Goal: Task Accomplishment & Management: Manage account settings

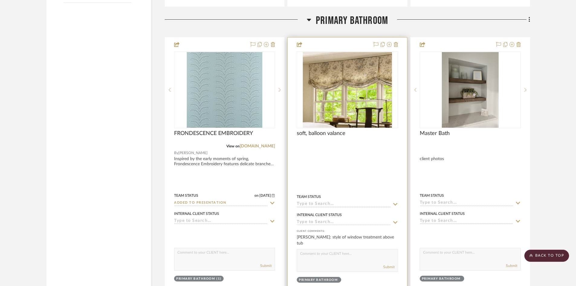
scroll to position [1028, 0]
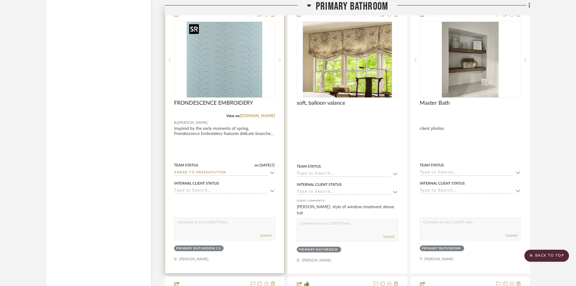
click at [228, 74] on img "0" at bounding box center [225, 60] width 76 height 76
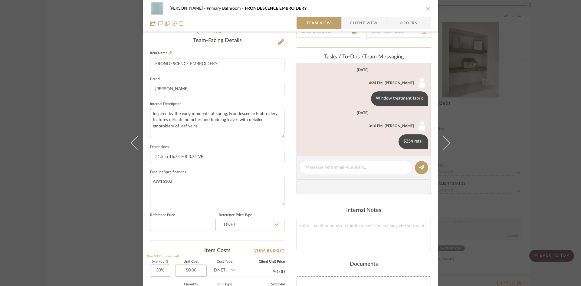
scroll to position [30, 0]
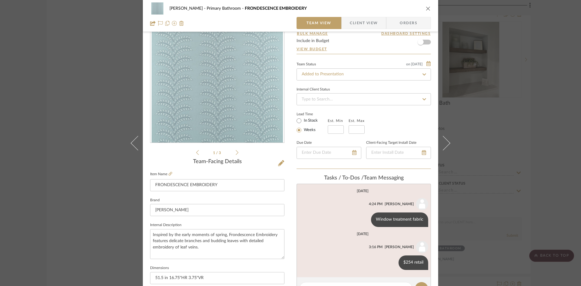
click at [427, 9] on icon "close" at bounding box center [427, 8] width 5 height 5
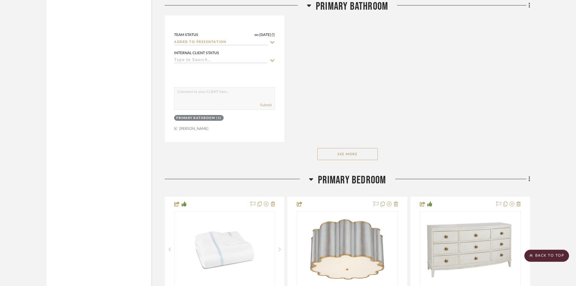
scroll to position [1754, 0]
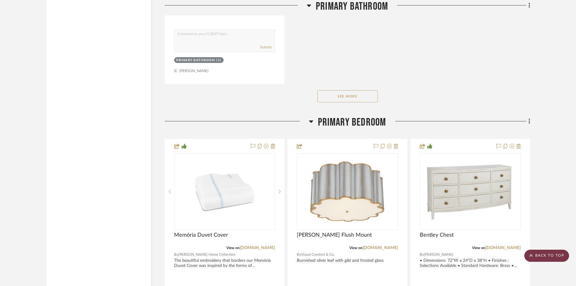
click at [545, 254] on scroll-to-top-button "BACK TO TOP" at bounding box center [547, 255] width 45 height 12
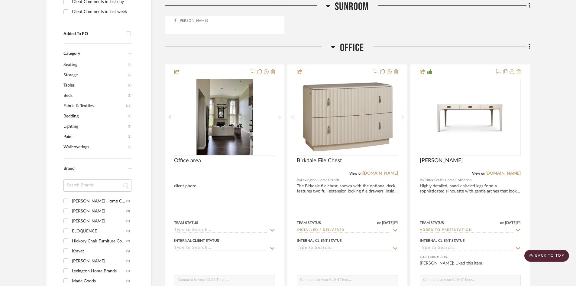
scroll to position [0, 0]
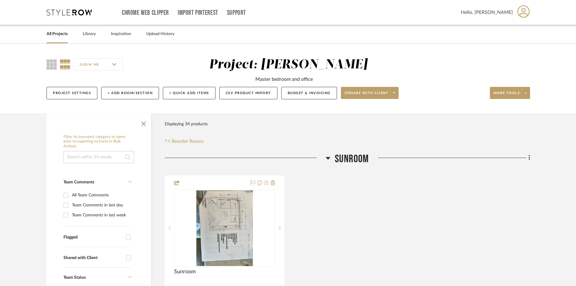
click at [64, 32] on link "All Projects" at bounding box center [57, 34] width 21 height 8
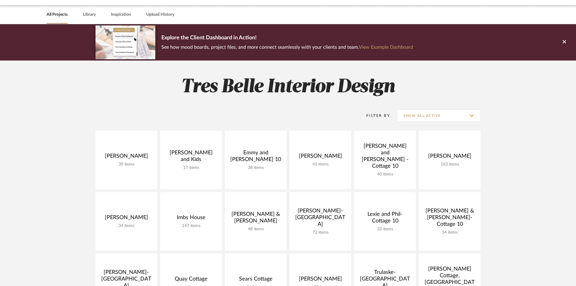
scroll to position [30, 0]
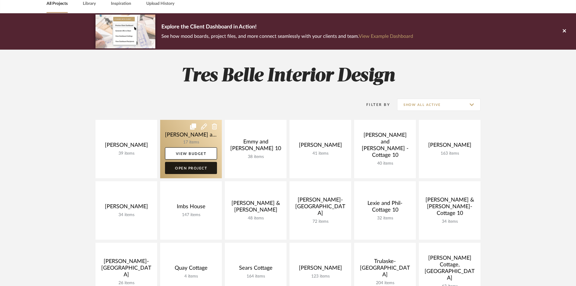
click at [194, 167] on link "Open Project" at bounding box center [191, 168] width 52 height 12
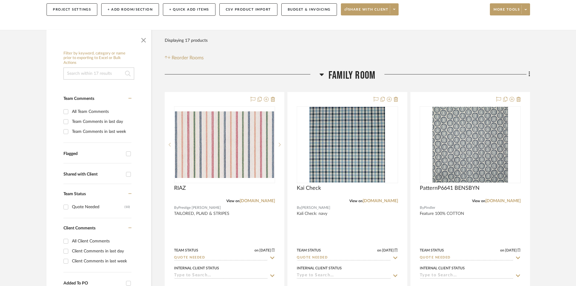
scroll to position [91, 0]
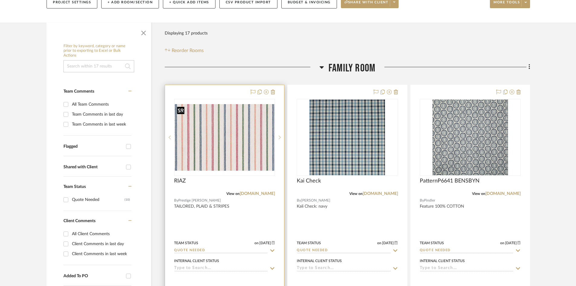
click at [246, 142] on img "0" at bounding box center [225, 137] width 100 height 67
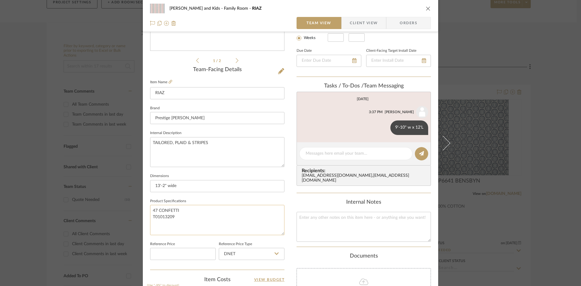
scroll to position [0, 0]
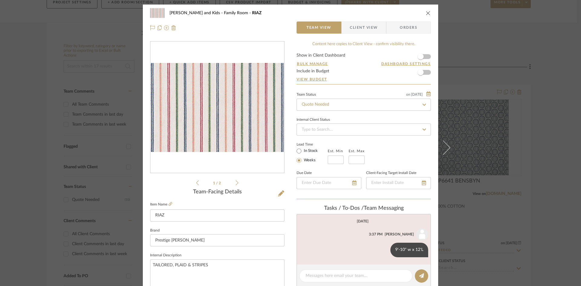
click at [427, 11] on icon "close" at bounding box center [427, 13] width 5 height 5
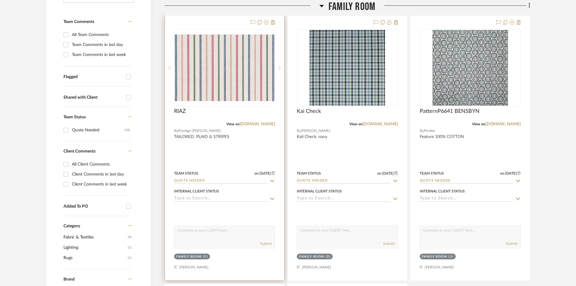
scroll to position [181, 0]
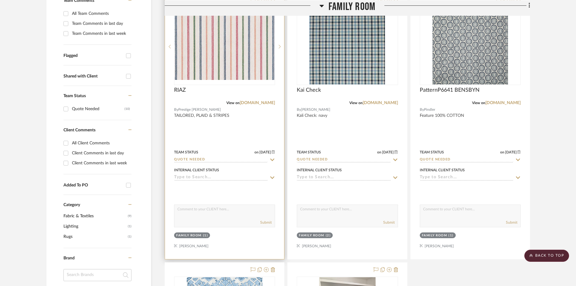
click at [226, 159] on input "Quote Needed" at bounding box center [221, 160] width 94 height 6
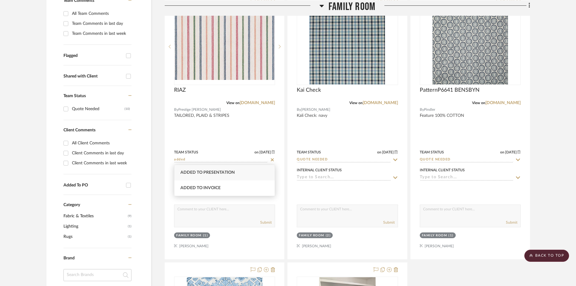
type input "added"
click at [221, 171] on span "Added to Presentation" at bounding box center [208, 172] width 54 height 4
type input "[DATE]"
type input "Added to Presentation"
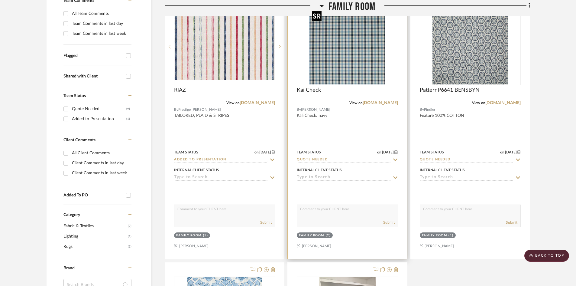
click at [341, 64] on img "0" at bounding box center [348, 47] width 76 height 76
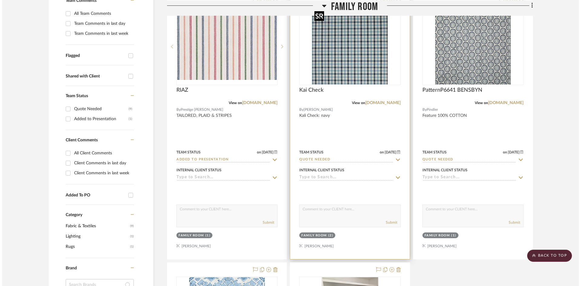
scroll to position [0, 0]
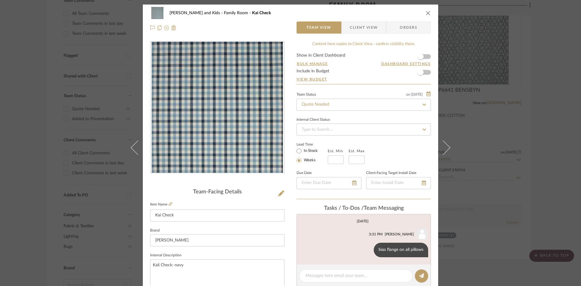
click at [425, 11] on icon "close" at bounding box center [427, 13] width 5 height 5
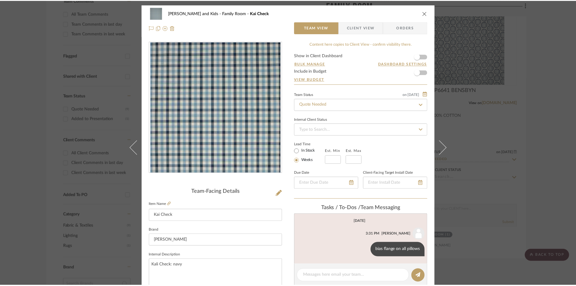
scroll to position [181, 0]
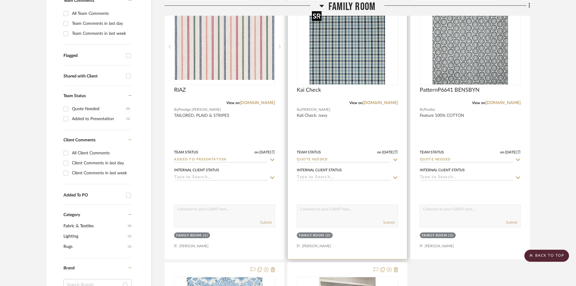
click at [338, 51] on img "0" at bounding box center [348, 47] width 76 height 76
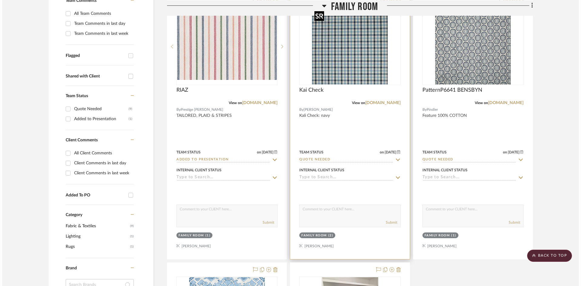
scroll to position [0, 0]
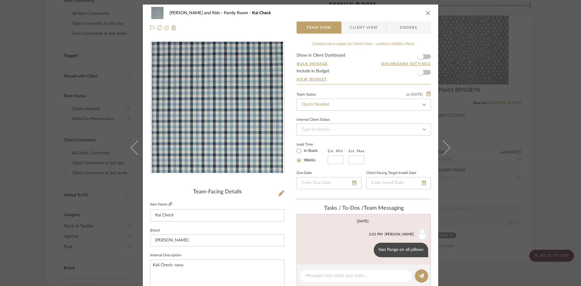
click at [168, 202] on icon at bounding box center [170, 204] width 4 height 4
click at [334, 277] on textarea at bounding box center [355, 275] width 100 height 6
type textarea "$64 net"
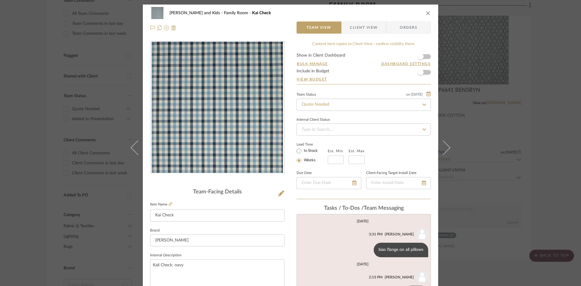
click at [425, 12] on icon "close" at bounding box center [427, 13] width 5 height 5
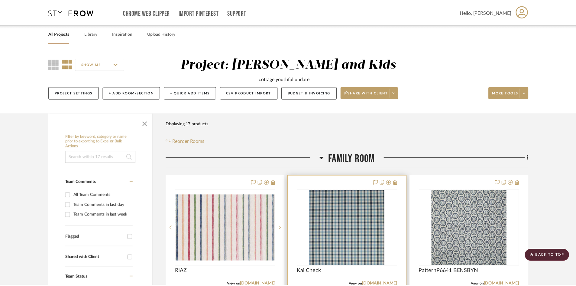
scroll to position [181, 0]
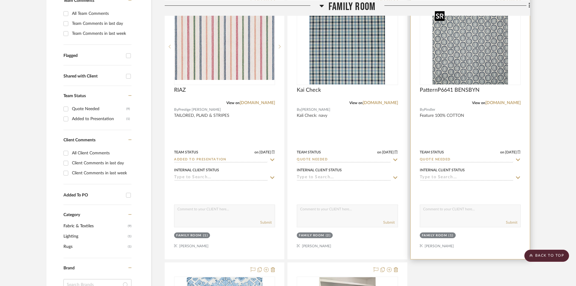
click at [459, 69] on img "0" at bounding box center [471, 47] width 76 height 76
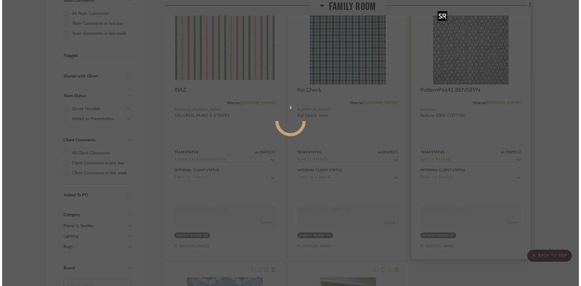
scroll to position [0, 0]
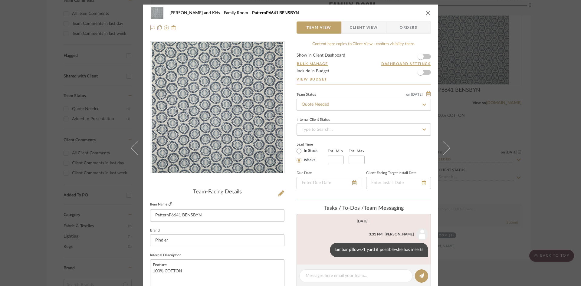
click at [169, 203] on icon at bounding box center [170, 204] width 4 height 4
click at [338, 273] on textarea at bounding box center [355, 275] width 100 height 6
type textarea "$54 net"
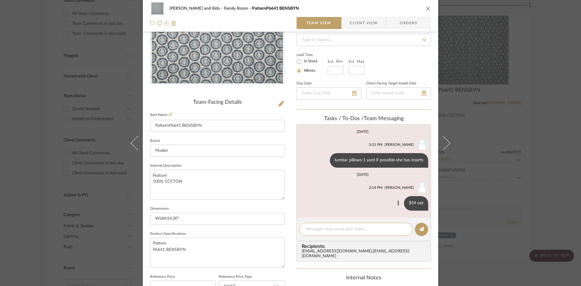
scroll to position [91, 0]
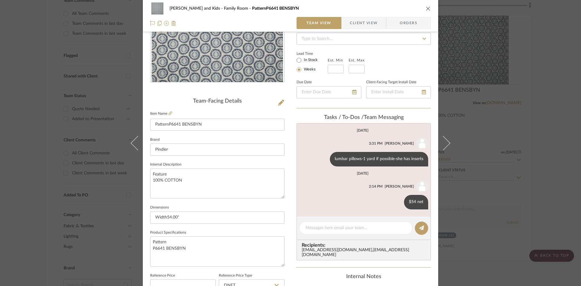
click at [427, 7] on icon "close" at bounding box center [427, 8] width 5 height 5
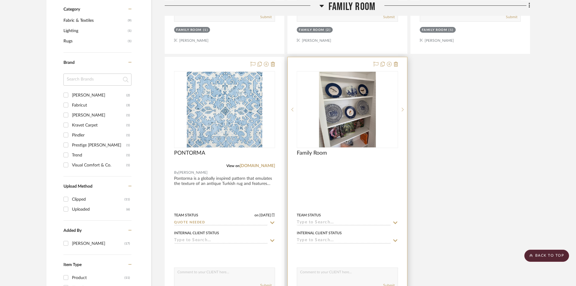
scroll to position [454, 0]
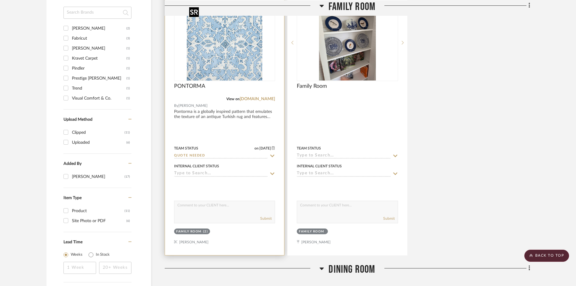
click at [0, 0] on img at bounding box center [0, 0] width 0 height 0
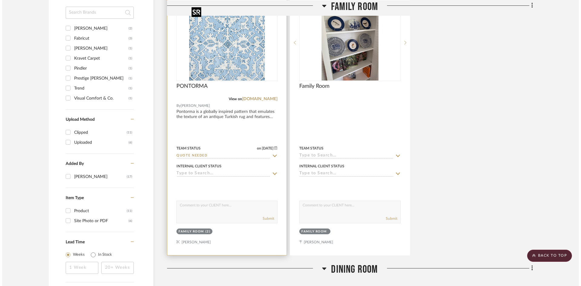
scroll to position [0, 0]
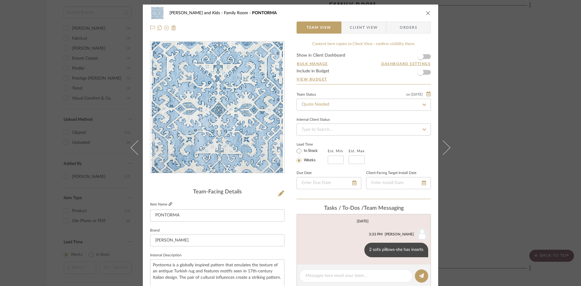
click at [168, 202] on icon at bounding box center [170, 204] width 4 height 4
click at [337, 276] on textarea at bounding box center [355, 275] width 100 height 6
type textarea "$218 Retail"
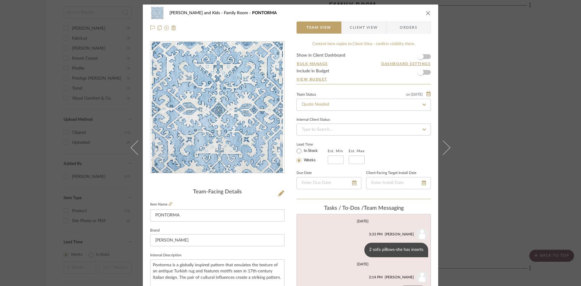
click at [427, 12] on icon "close" at bounding box center [427, 13] width 5 height 5
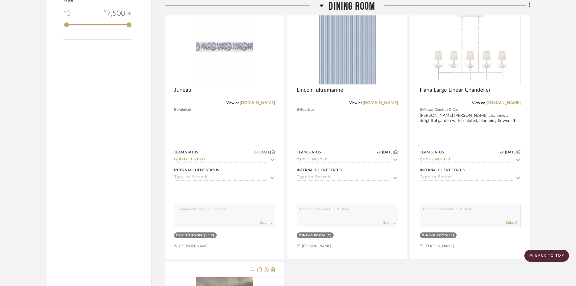
scroll to position [756, 0]
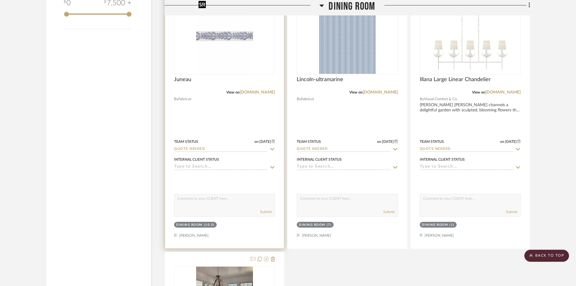
click at [224, 63] on img "0" at bounding box center [224, 36] width 57 height 76
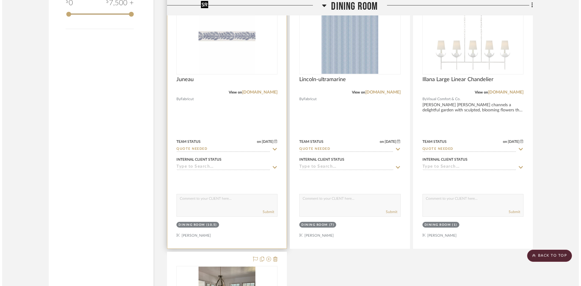
scroll to position [0, 0]
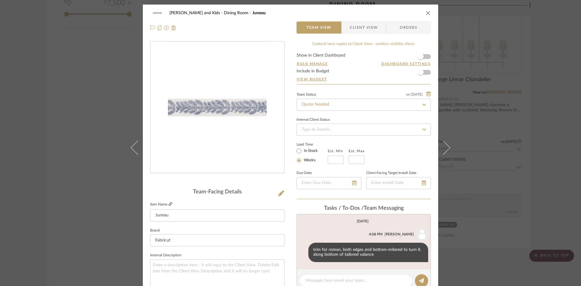
click at [168, 203] on icon at bounding box center [170, 204] width 4 height 4
click at [333, 278] on textarea at bounding box center [355, 280] width 100 height 6
type textarea "REtail $90"
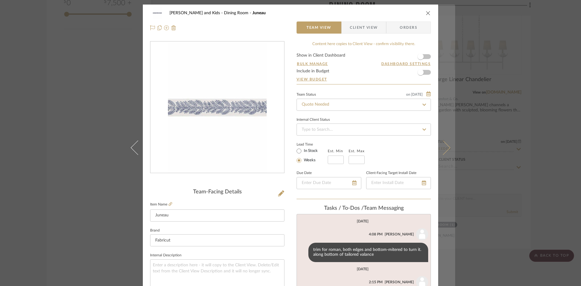
click at [443, 150] on icon at bounding box center [442, 147] width 15 height 15
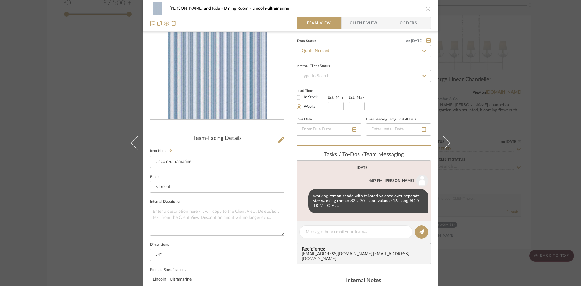
scroll to position [60, 0]
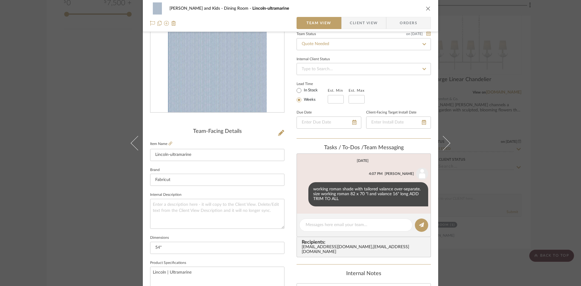
click at [166, 142] on label "Item Name" at bounding box center [161, 143] width 22 height 5
click at [168, 143] on icon at bounding box center [170, 144] width 4 height 4
click at [333, 225] on textarea at bounding box center [355, 225] width 100 height 6
type textarea "$62 retail - only 6 yds avail"
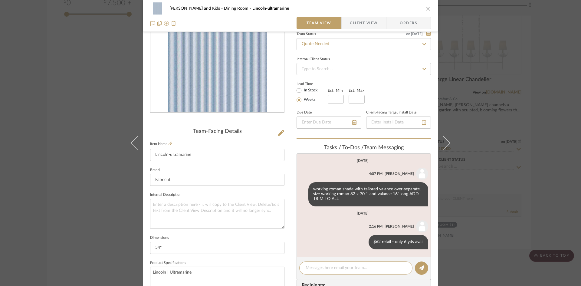
click at [428, 6] on icon "close" at bounding box center [427, 8] width 5 height 5
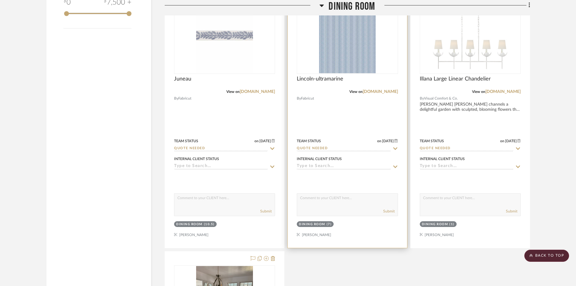
scroll to position [756, 0]
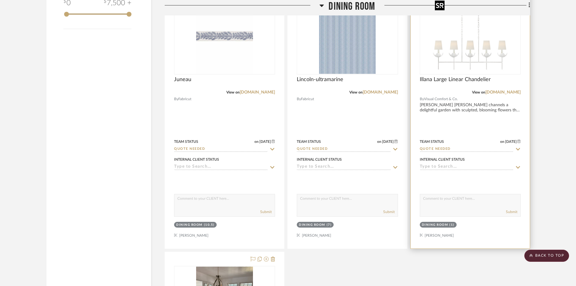
click at [469, 63] on img "0" at bounding box center [471, 36] width 76 height 76
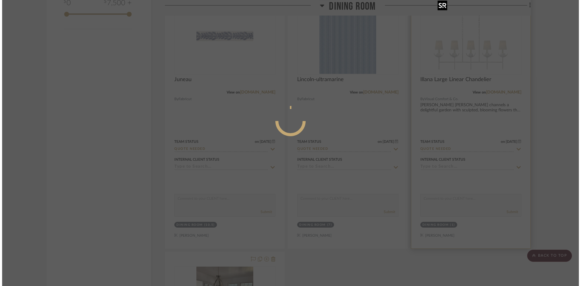
scroll to position [0, 0]
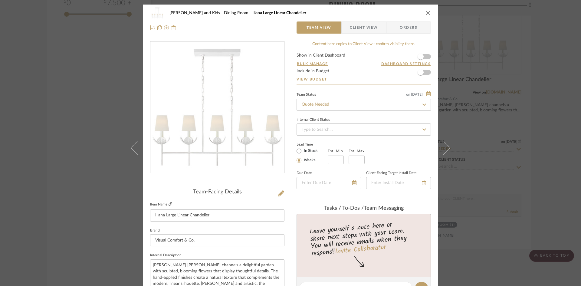
click at [168, 202] on link at bounding box center [170, 204] width 4 height 5
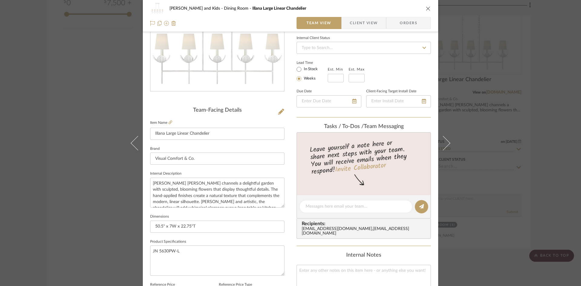
scroll to position [91, 0]
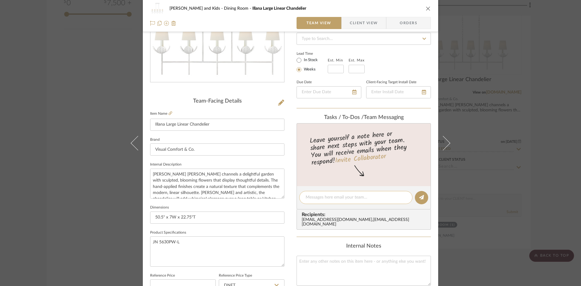
click at [327, 199] on textarea at bounding box center [355, 197] width 100 height 6
click at [328, 197] on textarea "$1599" at bounding box center [355, 197] width 100 height 6
click at [315, 197] on textarea "$1599, $799.50 net" at bounding box center [355, 197] width 100 height 6
type textarea "$1599 retail, $799.50 net"
click at [421, 197] on icon at bounding box center [421, 197] width 5 height 5
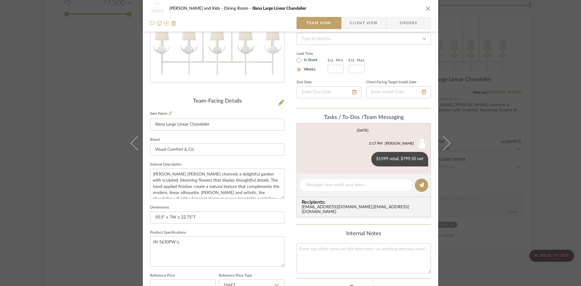
click at [426, 5] on div "[PERSON_NAME] and Kids Dining Room Illana Large Linear Chandelier" at bounding box center [290, 8] width 281 height 12
click at [426, 6] on icon "close" at bounding box center [427, 8] width 5 height 5
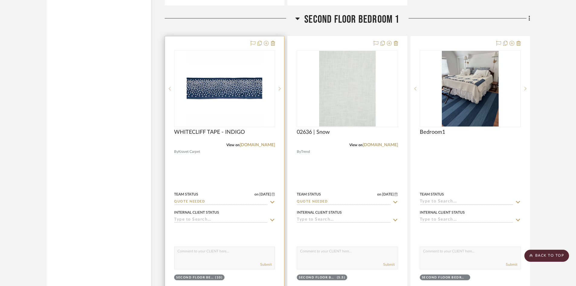
scroll to position [1845, 0]
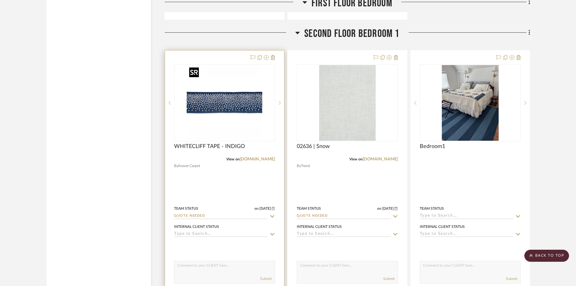
click at [224, 111] on img "0" at bounding box center [225, 103] width 76 height 76
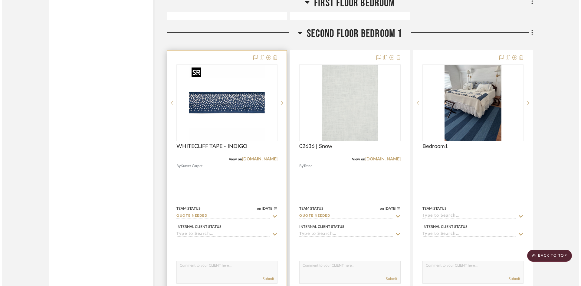
scroll to position [0, 0]
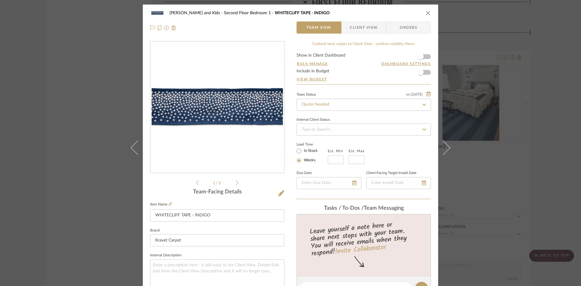
click at [168, 200] on fieldset "Item Name WHITECLIFF TAPE - INDIGO" at bounding box center [217, 210] width 134 height 21
click at [168, 202] on icon at bounding box center [170, 204] width 4 height 4
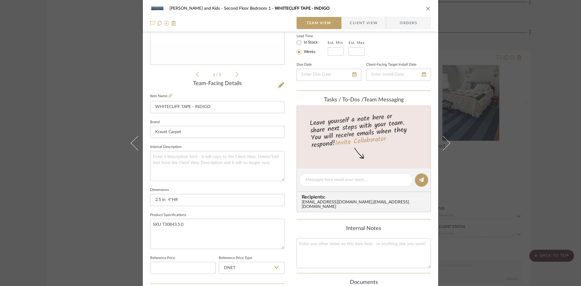
scroll to position [151, 0]
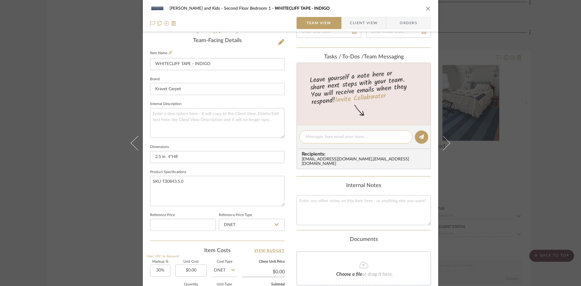
click at [319, 133] on div at bounding box center [355, 136] width 113 height 13
click at [318, 138] on textarea at bounding box center [355, 137] width 100 height 6
type textarea "$100/retail"
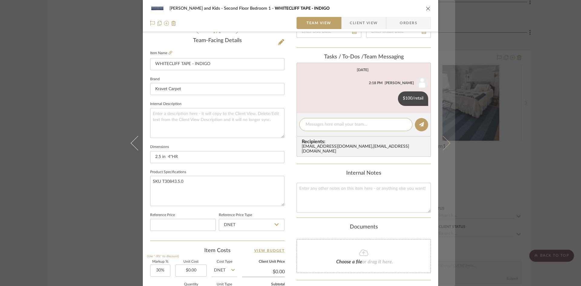
click at [446, 143] on icon at bounding box center [442, 142] width 15 height 15
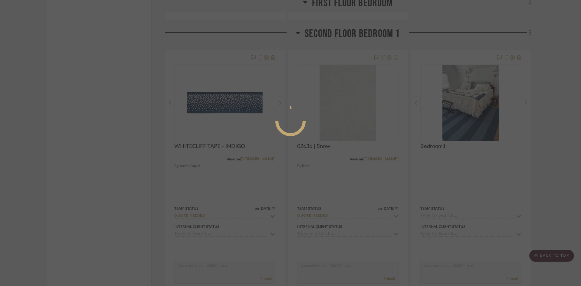
scroll to position [0, 0]
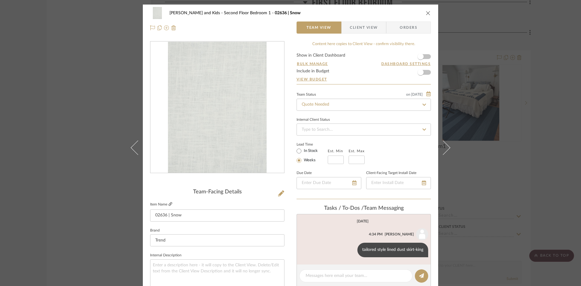
click at [168, 202] on link at bounding box center [170, 204] width 4 height 5
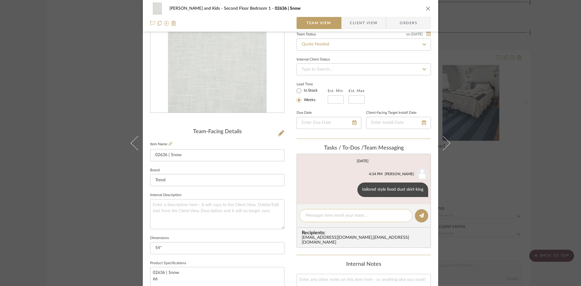
scroll to position [60, 0]
click at [329, 217] on textarea at bounding box center [355, 215] width 100 height 6
type textarea "$64 Retail"
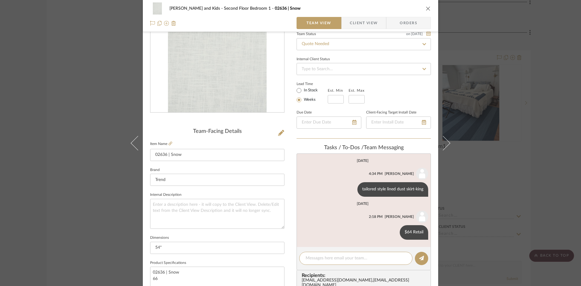
drag, startPoint x: 428, startPoint y: 10, endPoint x: 428, endPoint y: 24, distance: 14.2
click at [428, 10] on icon "close" at bounding box center [427, 8] width 5 height 5
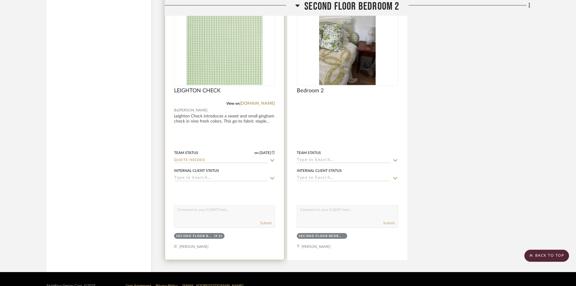
scroll to position [2207, 0]
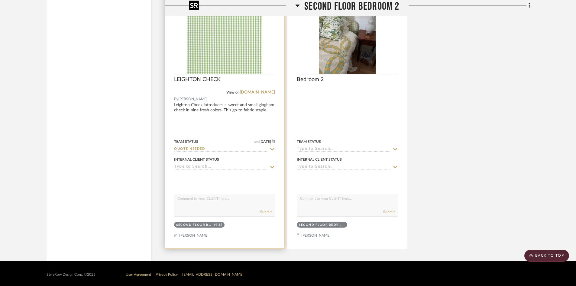
click at [0, 0] on img at bounding box center [0, 0] width 0 height 0
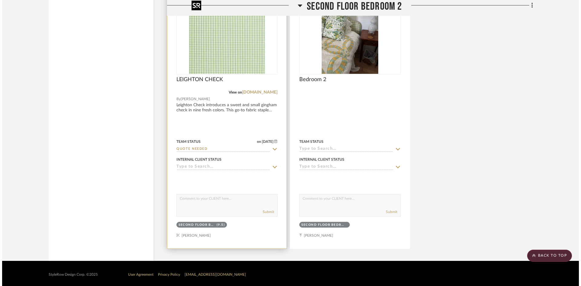
scroll to position [0, 0]
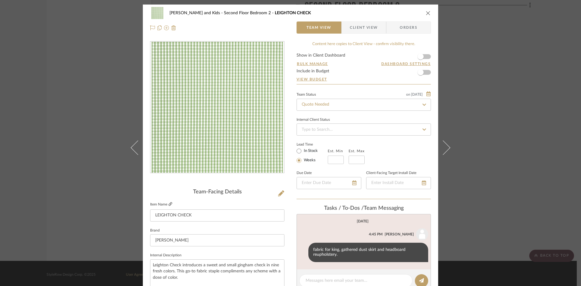
click at [168, 204] on icon at bounding box center [170, 204] width 4 height 4
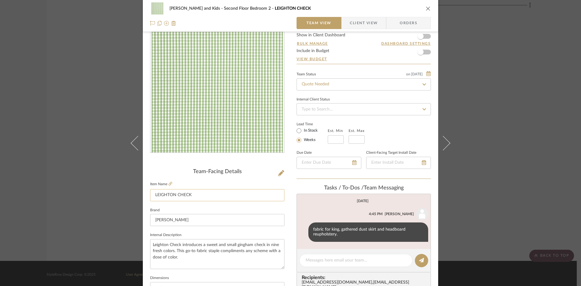
scroll to position [30, 0]
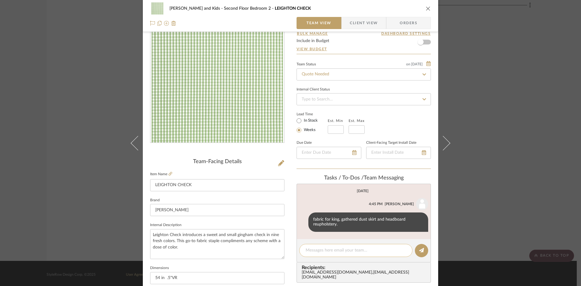
click at [319, 251] on textarea at bounding box center [355, 250] width 100 height 6
type textarea "$150 Retail"
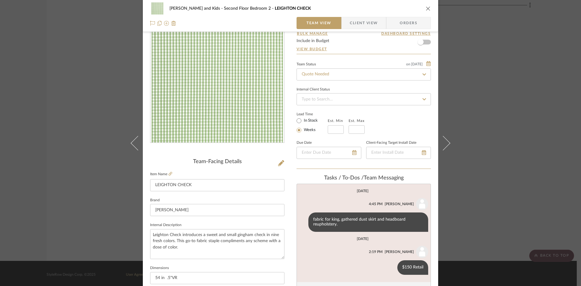
click at [426, 7] on icon "close" at bounding box center [427, 8] width 5 height 5
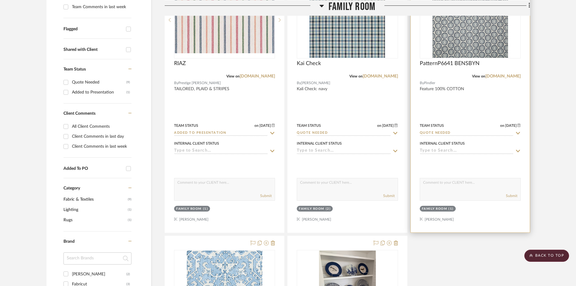
scroll to position [205, 0]
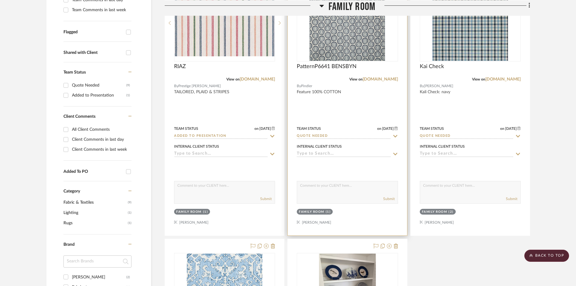
click at [348, 51] on img "0" at bounding box center [348, 23] width 76 height 76
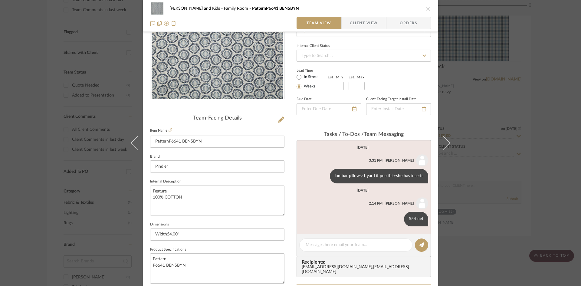
scroll to position [0, 0]
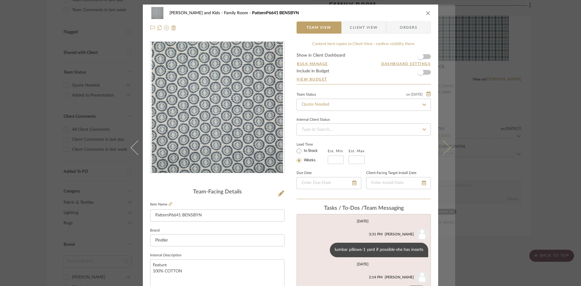
click at [440, 148] on icon at bounding box center [442, 147] width 15 height 15
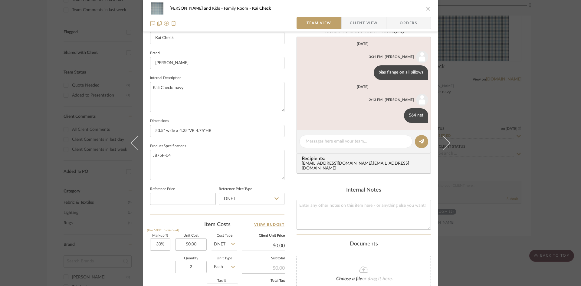
scroll to position [181, 0]
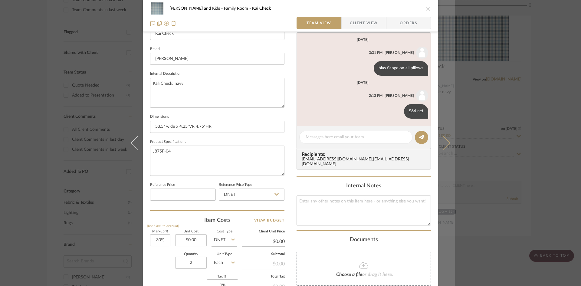
click at [442, 148] on icon at bounding box center [442, 142] width 15 height 15
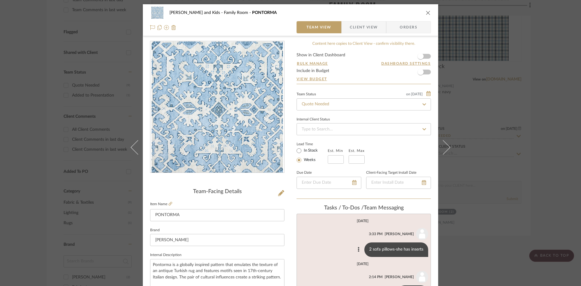
scroll to position [0, 0]
click at [425, 12] on icon "close" at bounding box center [427, 13] width 5 height 5
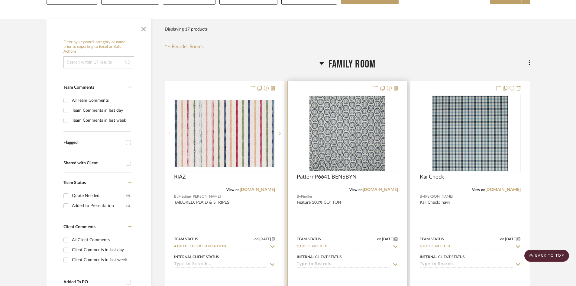
scroll to position [84, 0]
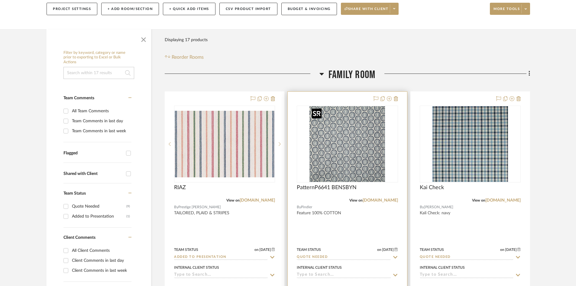
click at [345, 145] on img "0" at bounding box center [348, 144] width 76 height 76
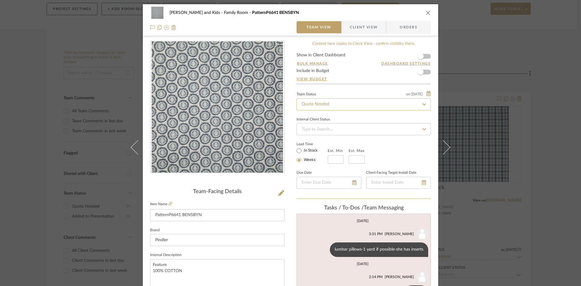
scroll to position [0, 0]
click at [342, 105] on input "Quote Needed" at bounding box center [363, 105] width 134 height 12
type input "added"
click at [335, 121] on span "Added to Presentation" at bounding box center [322, 121] width 42 height 4
type input "[DATE]"
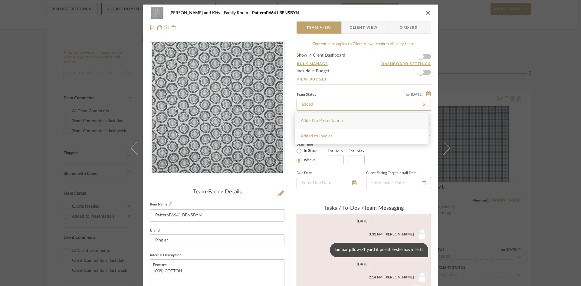
type input "Added to Presentation"
type input "[DATE]"
type input "Added to Presentation"
click at [425, 11] on icon "close" at bounding box center [427, 13] width 5 height 5
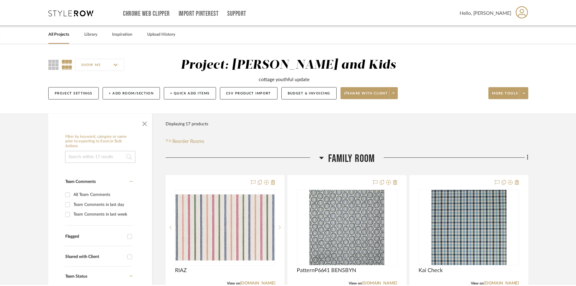
scroll to position [84, 0]
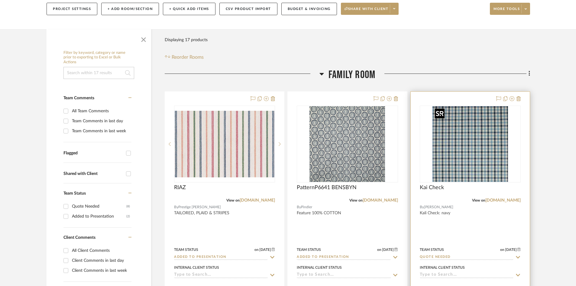
click at [483, 159] on img "0" at bounding box center [471, 144] width 76 height 76
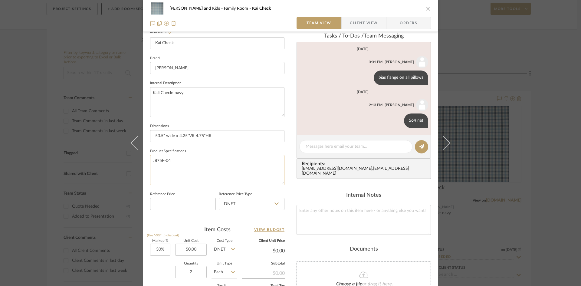
scroll to position [181, 0]
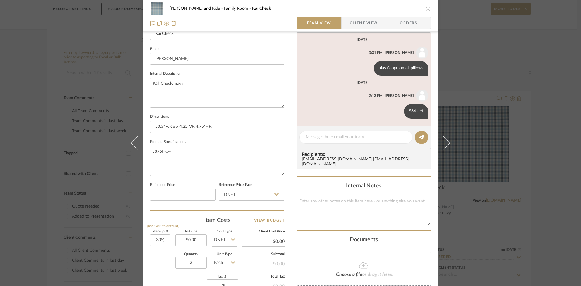
click at [428, 8] on icon "close" at bounding box center [427, 8] width 5 height 5
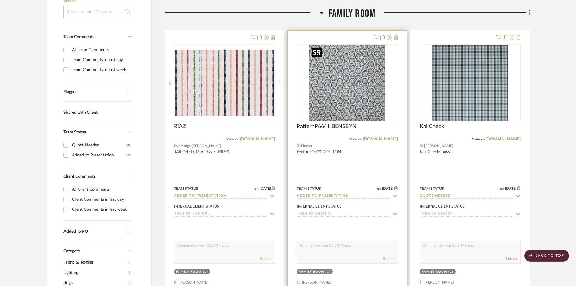
scroll to position [145, 0]
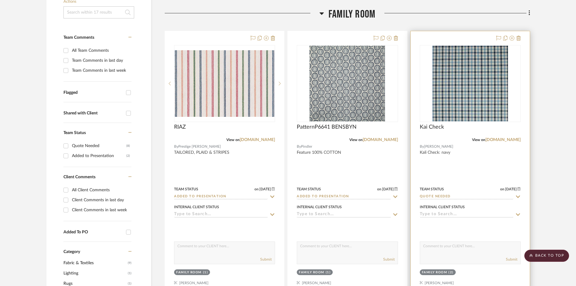
click at [458, 194] on input "Quote Needed" at bounding box center [467, 197] width 94 height 6
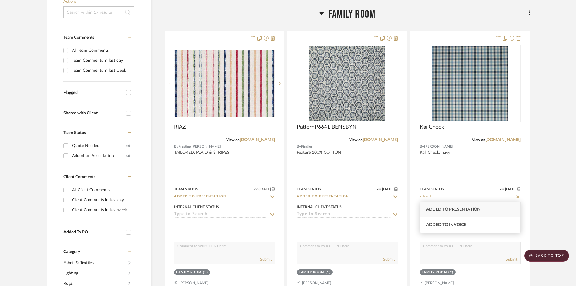
type input "added"
click at [453, 208] on span "Added to Presentation" at bounding box center [453, 209] width 54 height 4
type input "[DATE]"
type input "Added to Presentation"
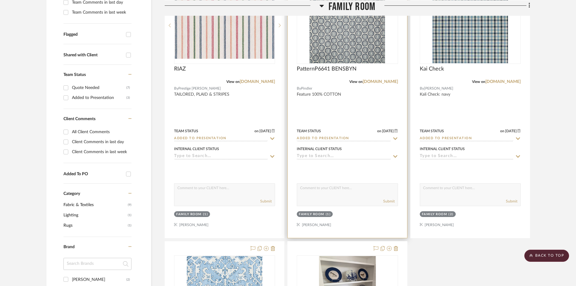
scroll to position [205, 0]
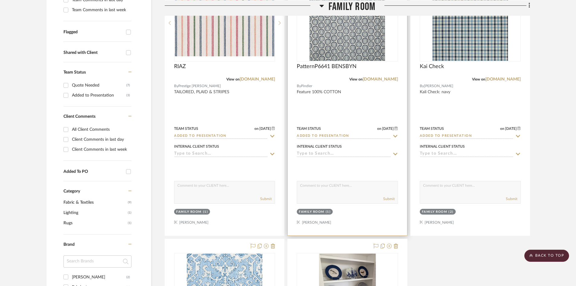
click at [355, 30] on img "0" at bounding box center [348, 23] width 76 height 76
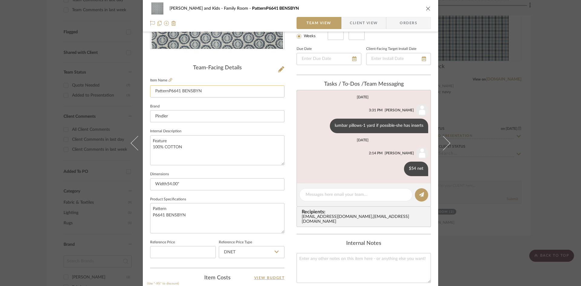
scroll to position [151, 0]
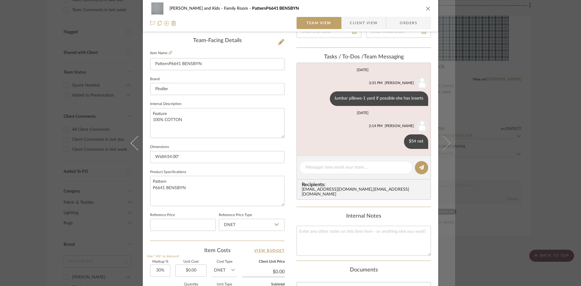
click at [446, 143] on icon at bounding box center [442, 142] width 15 height 15
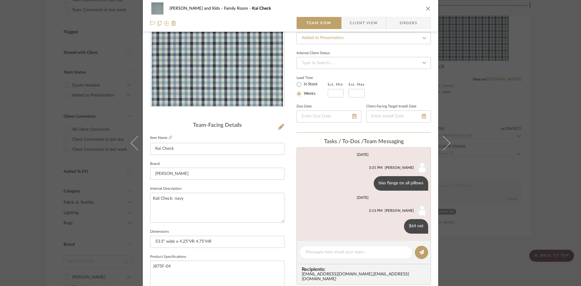
scroll to position [91, 0]
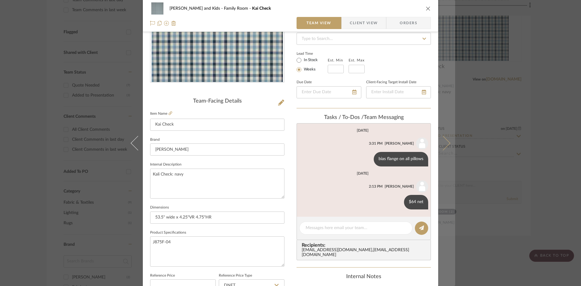
click at [443, 145] on icon at bounding box center [442, 142] width 15 height 15
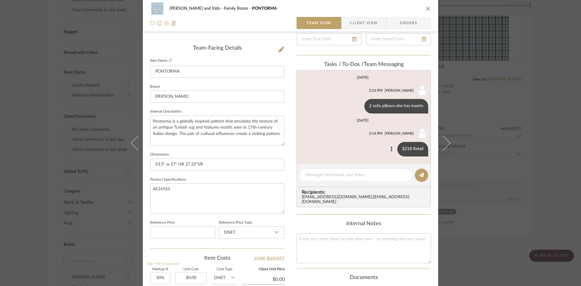
scroll to position [121, 0]
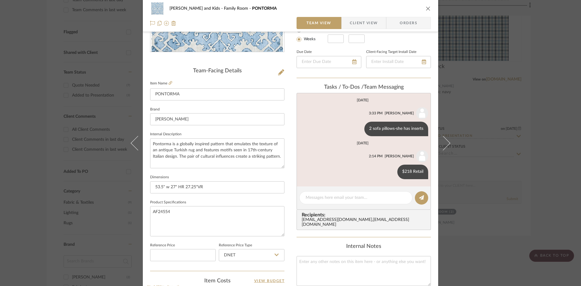
click at [426, 8] on icon "close" at bounding box center [427, 8] width 5 height 5
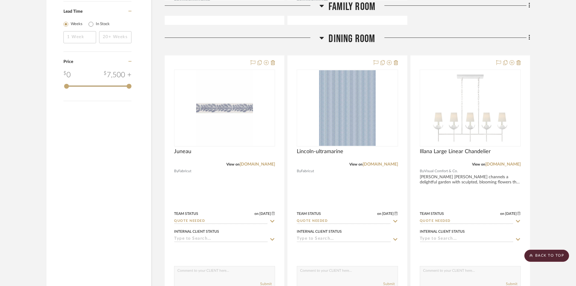
scroll to position [719, 0]
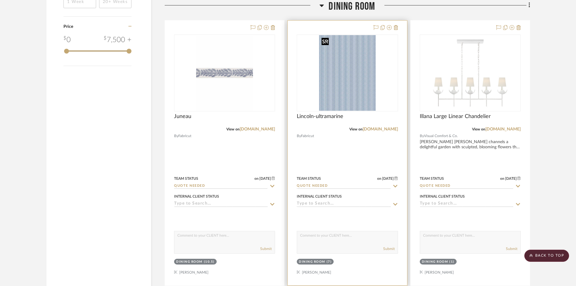
click at [355, 93] on img "0" at bounding box center [347, 73] width 57 height 76
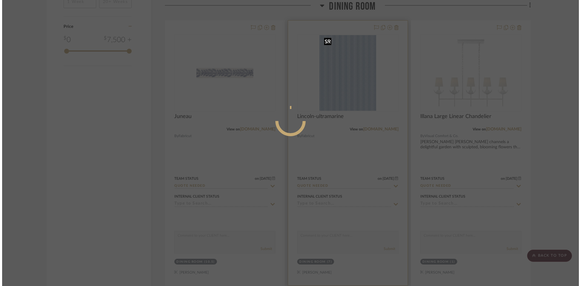
scroll to position [0, 0]
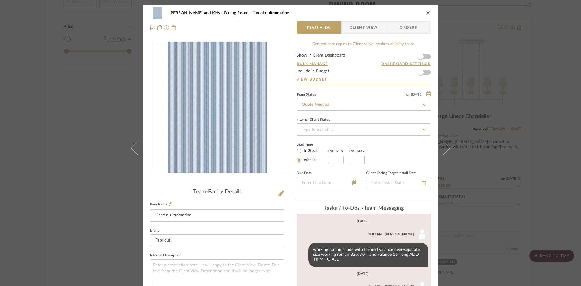
click at [426, 12] on icon "close" at bounding box center [427, 13] width 5 height 5
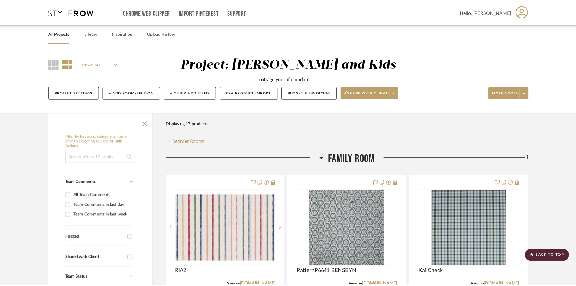
scroll to position [719, 0]
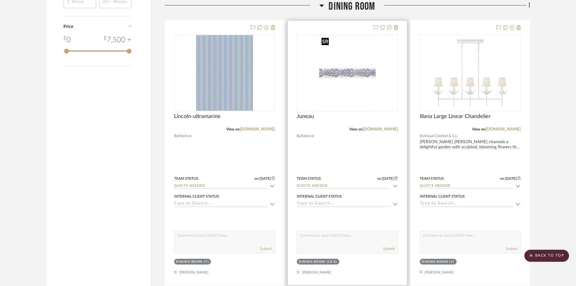
click at [347, 92] on img "0" at bounding box center [347, 73] width 57 height 76
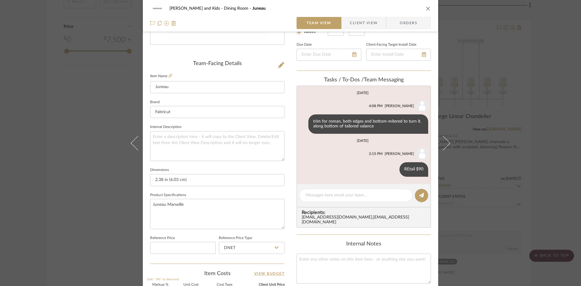
scroll to position [91, 0]
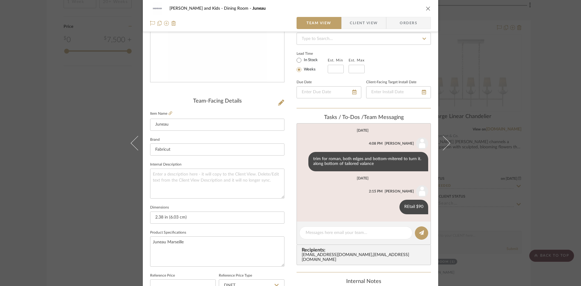
click at [426, 8] on icon "close" at bounding box center [427, 8] width 5 height 5
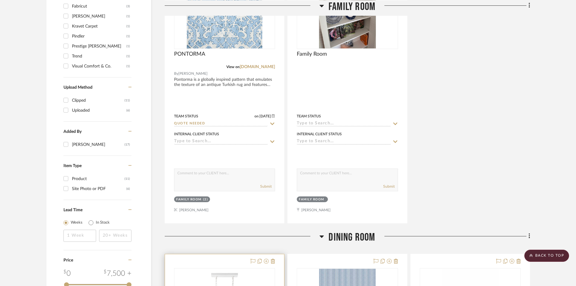
scroll to position [447, 0]
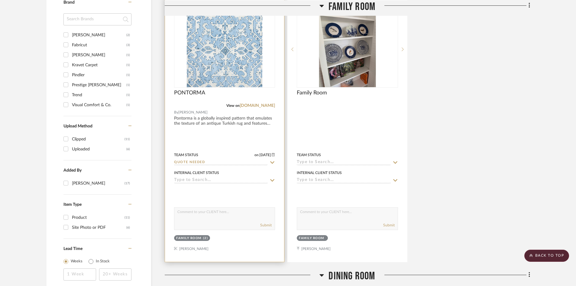
click at [236, 161] on input "Quote Needed" at bounding box center [221, 163] width 94 height 6
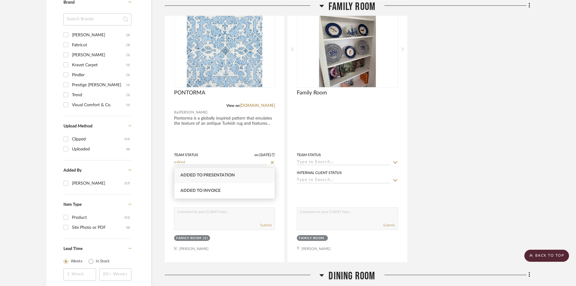
type input "added"
click at [223, 175] on span "Added to Presentation" at bounding box center [208, 175] width 54 height 4
type input "[DATE]"
type input "Added to Presentation"
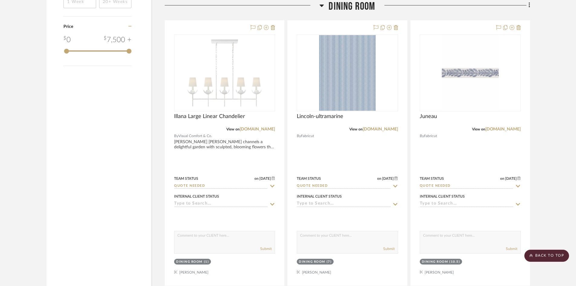
scroll to position [749, 0]
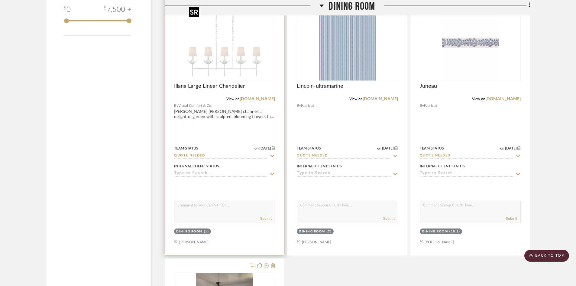
click at [241, 56] on img "0" at bounding box center [225, 43] width 76 height 76
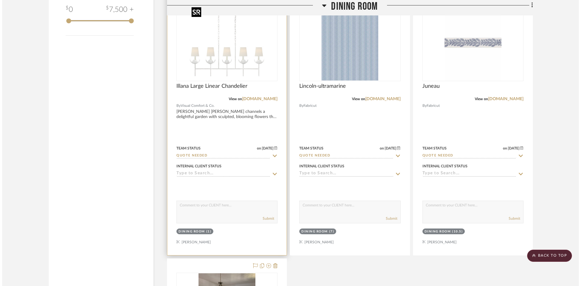
scroll to position [0, 0]
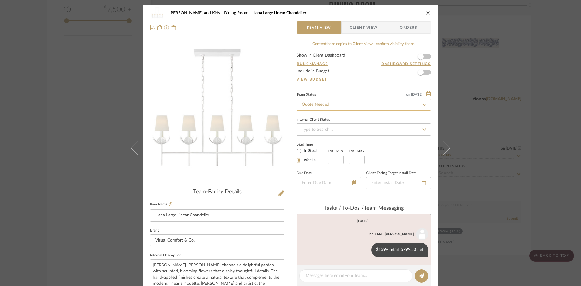
click at [334, 105] on input "Quote Needed" at bounding box center [363, 105] width 134 height 12
type input "added"
click at [328, 119] on span "Added to Presentation" at bounding box center [322, 121] width 42 height 4
type input "[DATE]"
type input "Added to Presentation"
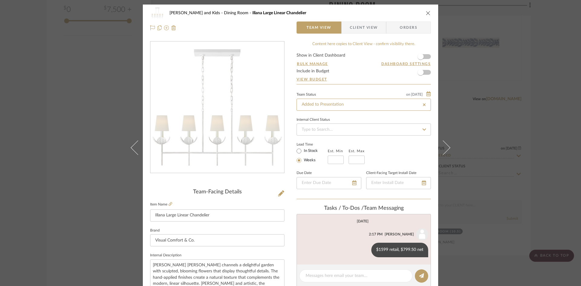
type input "[DATE]"
type input "Added to Presentation"
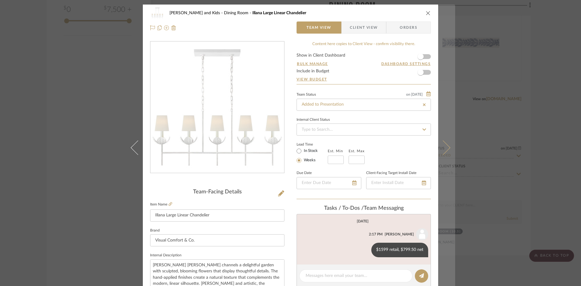
click at [442, 149] on icon at bounding box center [442, 147] width 15 height 15
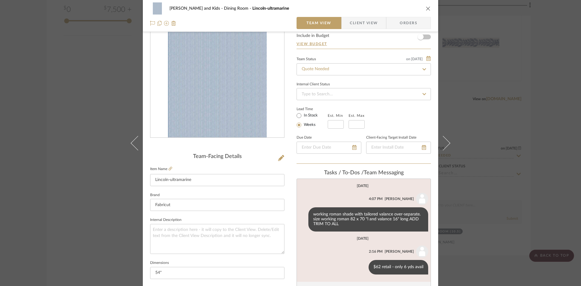
scroll to position [5, 0]
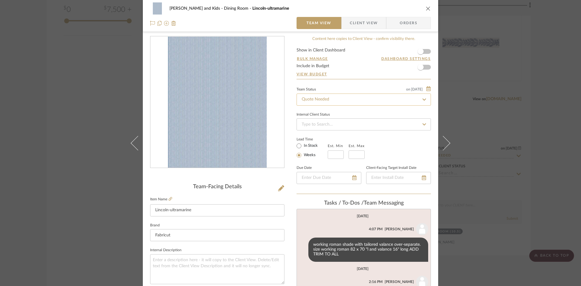
click at [340, 101] on input "Quote Needed" at bounding box center [363, 99] width 134 height 12
type input "added"
click at [337, 113] on div "Added to Presentation" at bounding box center [362, 115] width 134 height 15
type input "[DATE]"
type input "Added to Presentation"
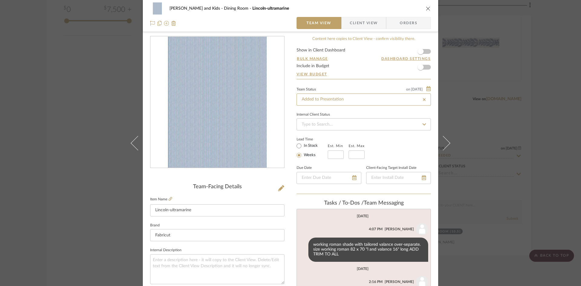
type input "[DATE]"
type input "Added to Presentation"
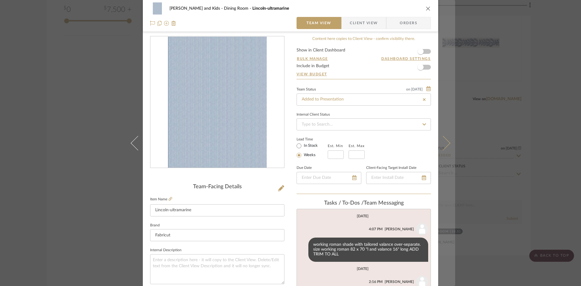
click at [442, 142] on icon at bounding box center [442, 142] width 15 height 15
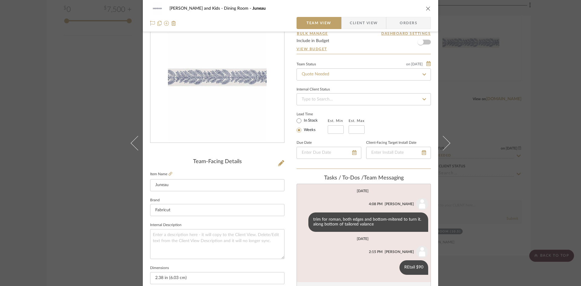
scroll to position [60, 0]
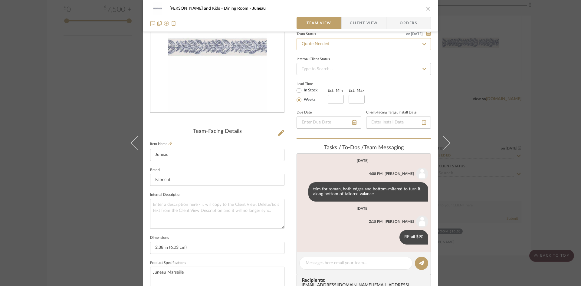
click at [347, 44] on input "Quote Needed" at bounding box center [363, 44] width 134 height 12
type input "added"
click at [340, 60] on span "Added to Presentation" at bounding box center [322, 60] width 42 height 4
type input "[DATE]"
type input "Added to Presentation"
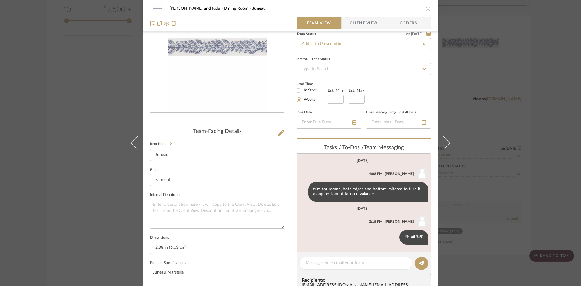
type input "[DATE]"
type input "Added to Presentation"
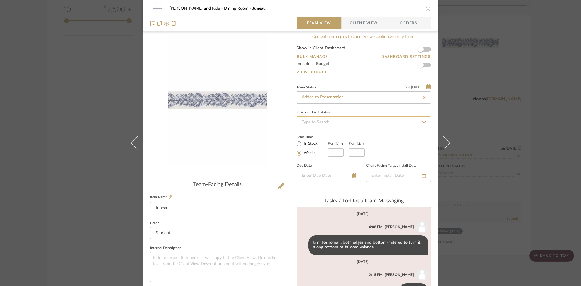
scroll to position [0, 0]
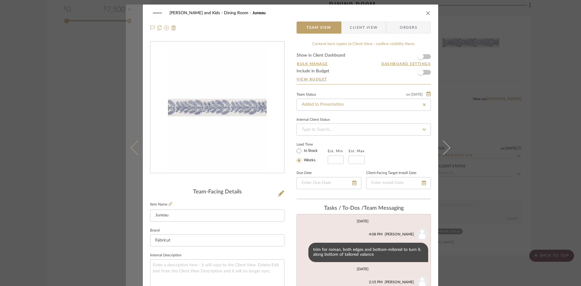
click at [132, 147] on icon at bounding box center [138, 147] width 15 height 15
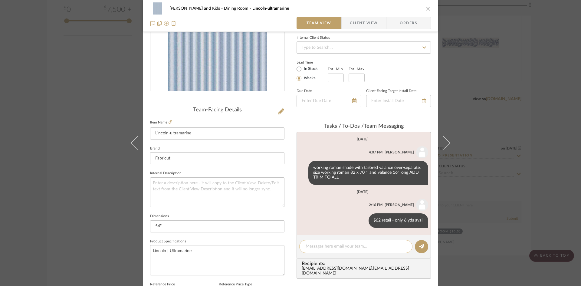
scroll to position [91, 0]
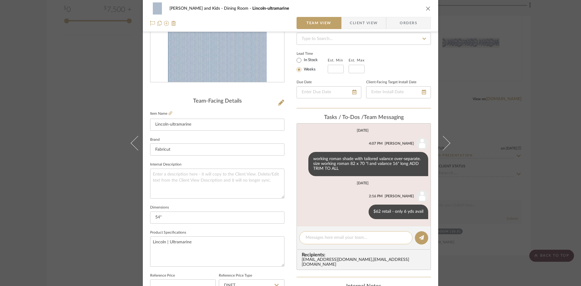
click at [347, 240] on textarea at bounding box center [355, 237] width 100 height 6
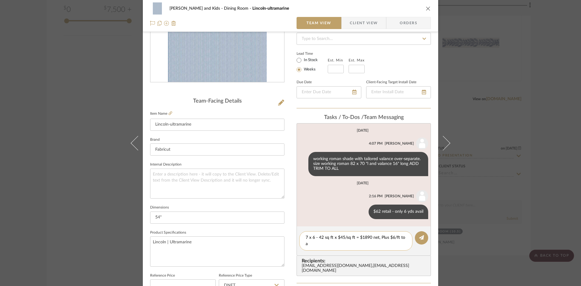
scroll to position [0, 0]
type textarea "7 x 6 - 42 sq ft x $45/sq ft = $1890 net, Plus $6/ft to add trim 26 lineal feet…"
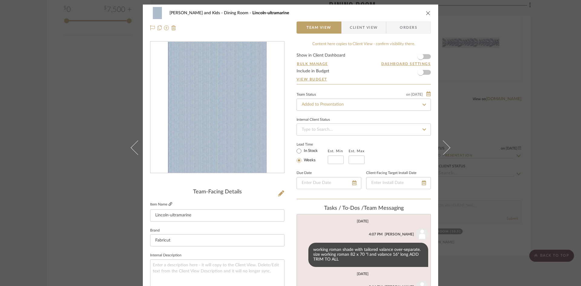
click at [168, 204] on icon at bounding box center [170, 204] width 4 height 4
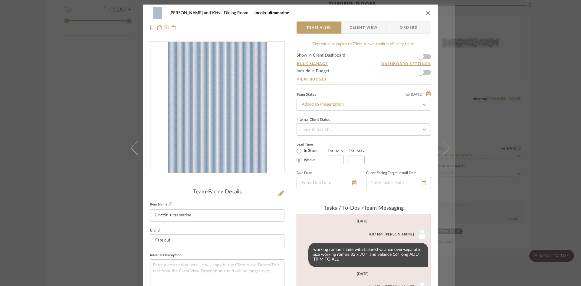
click at [447, 145] on button at bounding box center [446, 148] width 17 height 286
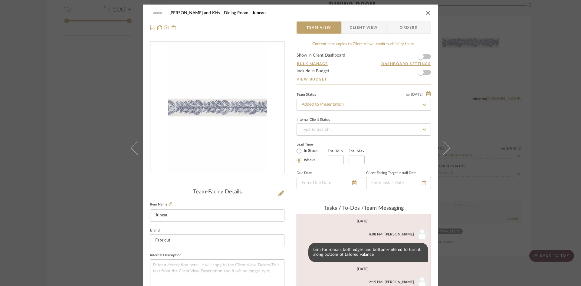
click at [427, 10] on div "[PERSON_NAME] and Kids Dining Room Juneau" at bounding box center [290, 13] width 281 height 12
click at [425, 11] on icon "close" at bounding box center [427, 13] width 5 height 5
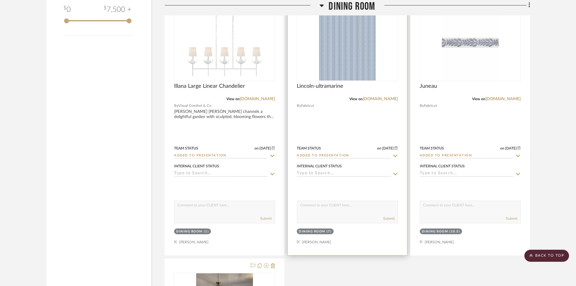
scroll to position [719, 0]
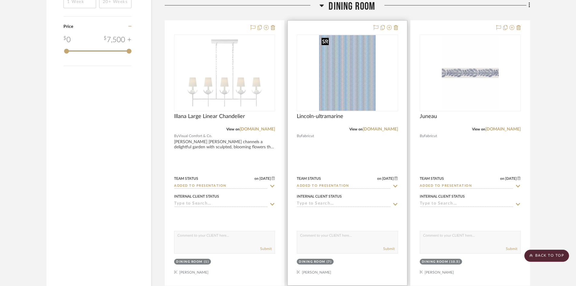
click at [343, 79] on img "0" at bounding box center [347, 73] width 57 height 76
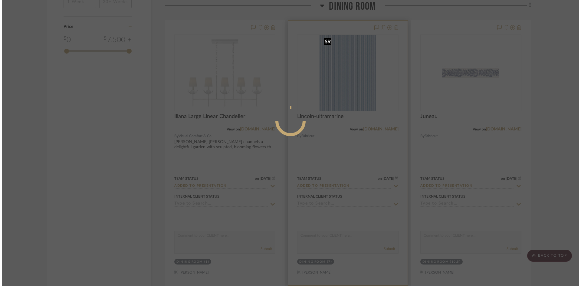
scroll to position [0, 0]
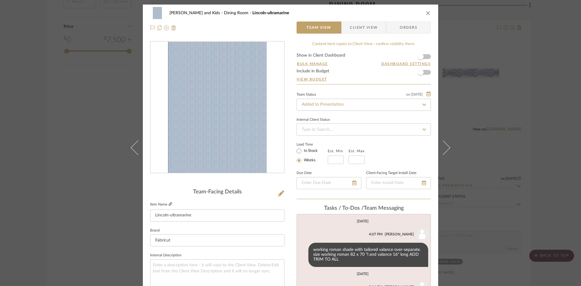
click at [168, 202] on icon at bounding box center [170, 204] width 4 height 4
click at [168, 204] on icon at bounding box center [170, 204] width 4 height 4
click at [426, 12] on icon "close" at bounding box center [427, 13] width 5 height 5
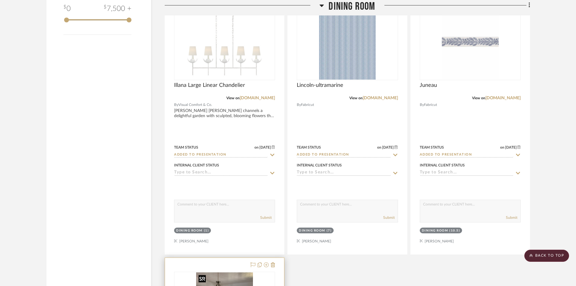
scroll to position [728, 0]
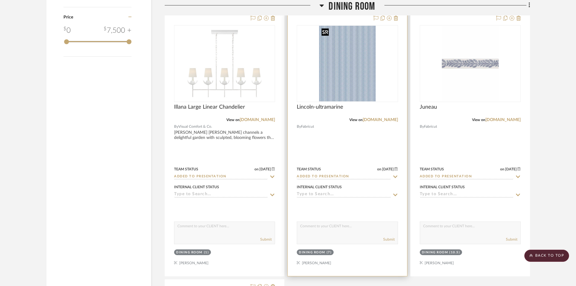
click at [353, 69] on img "0" at bounding box center [347, 64] width 57 height 76
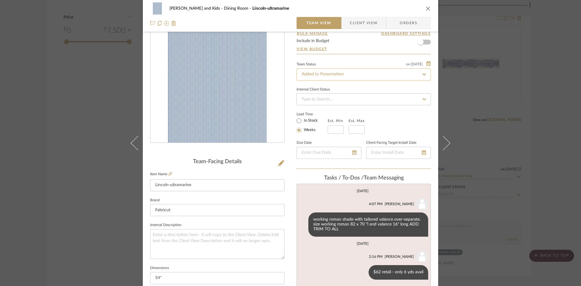
scroll to position [60, 0]
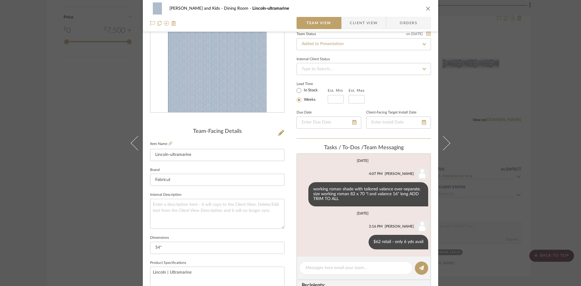
click at [427, 7] on icon "close" at bounding box center [427, 8] width 5 height 5
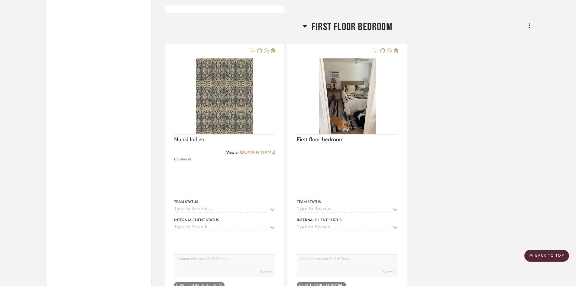
scroll to position [1572, 0]
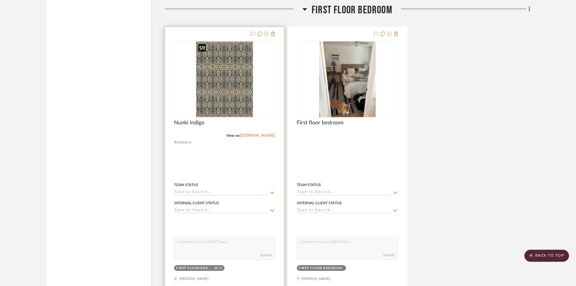
click at [230, 92] on img "0" at bounding box center [224, 79] width 57 height 76
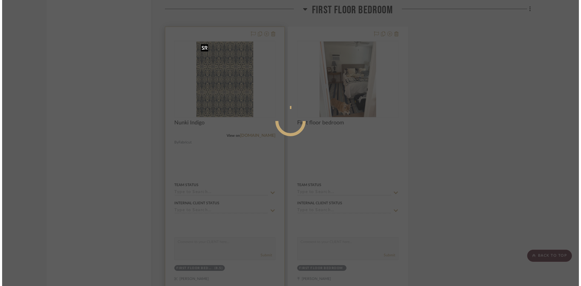
scroll to position [0, 0]
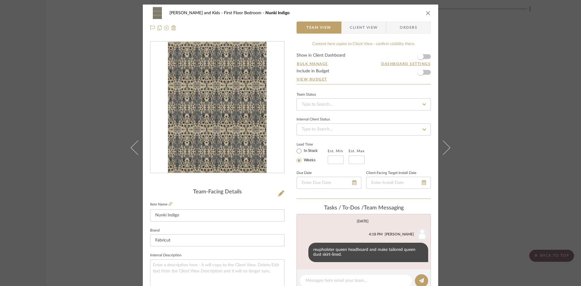
click at [425, 11] on icon "close" at bounding box center [427, 13] width 5 height 5
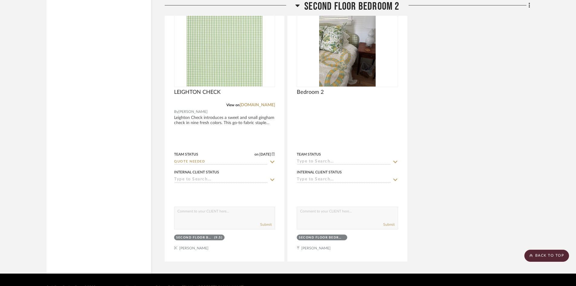
scroll to position [2210, 0]
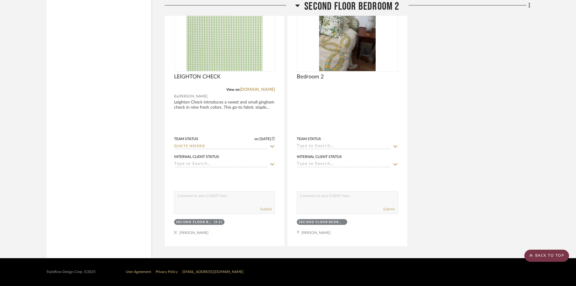
click at [549, 255] on scroll-to-top-button "BACK TO TOP" at bounding box center [547, 255] width 45 height 12
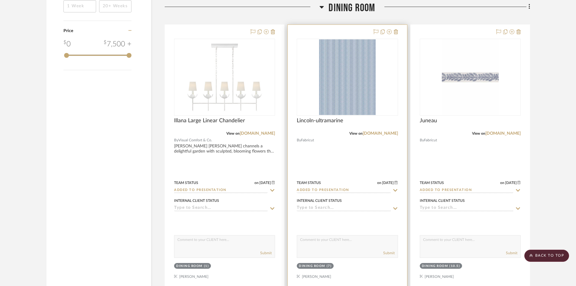
scroll to position [726, 0]
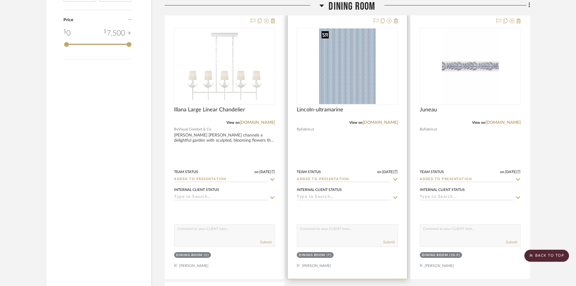
click at [339, 83] on img "0" at bounding box center [347, 66] width 57 height 76
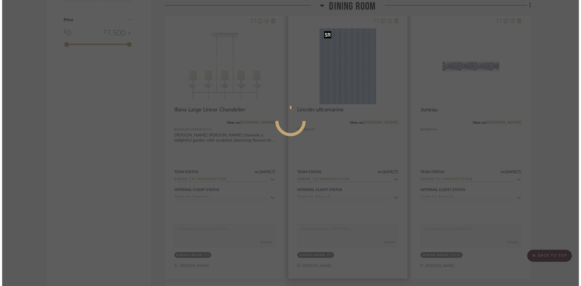
scroll to position [0, 0]
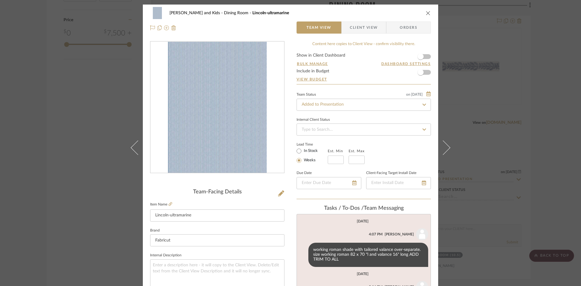
click at [425, 11] on icon "close" at bounding box center [427, 13] width 5 height 5
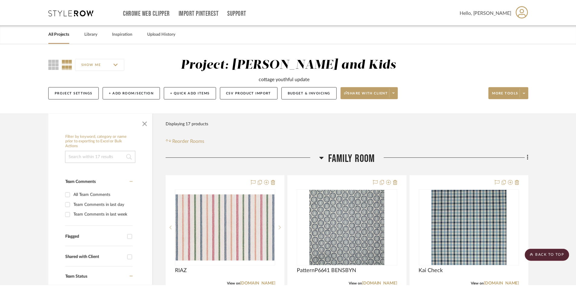
scroll to position [726, 0]
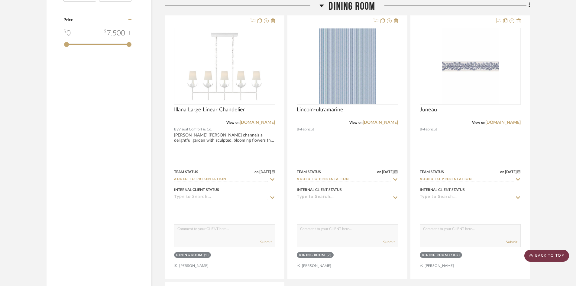
click at [547, 256] on scroll-to-top-button "BACK TO TOP" at bounding box center [547, 255] width 45 height 12
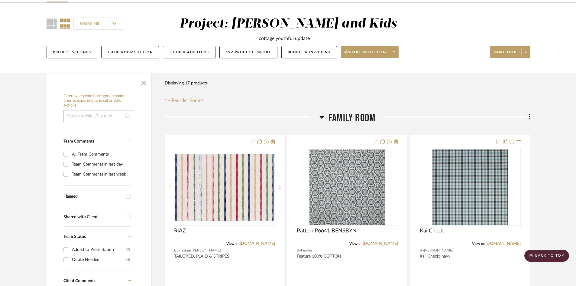
scroll to position [0, 0]
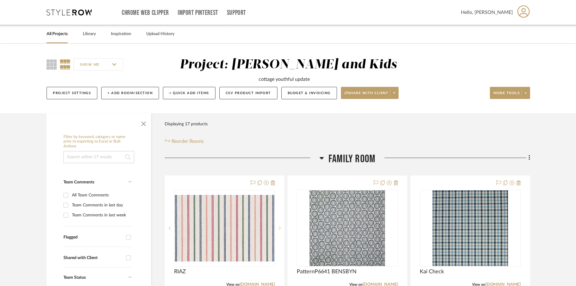
click at [57, 33] on link "All Projects" at bounding box center [57, 34] width 21 height 8
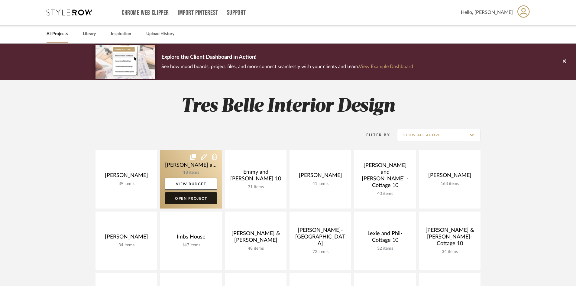
click at [187, 195] on link "Open Project" at bounding box center [191, 198] width 52 height 12
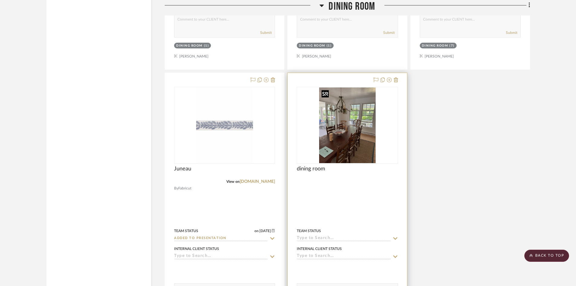
scroll to position [937, 0]
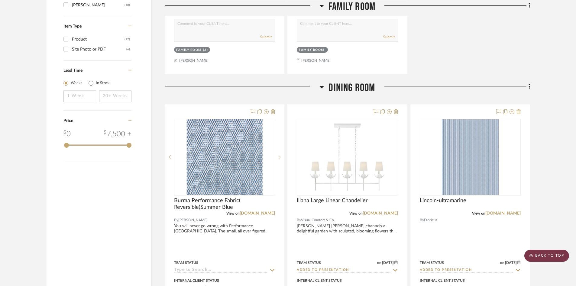
click at [549, 258] on scroll-to-top-button "BACK TO TOP" at bounding box center [547, 255] width 45 height 12
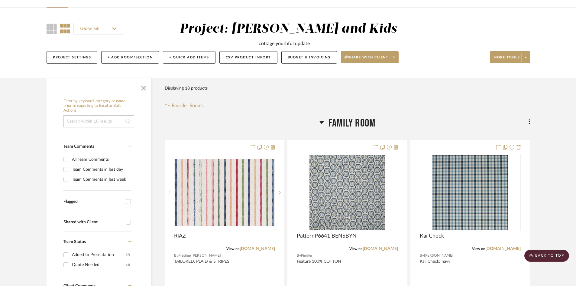
scroll to position [0, 0]
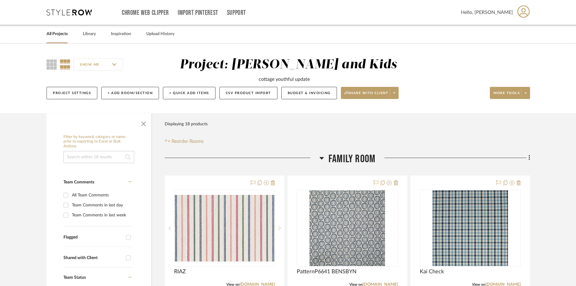
click at [54, 33] on link "All Projects" at bounding box center [57, 34] width 21 height 8
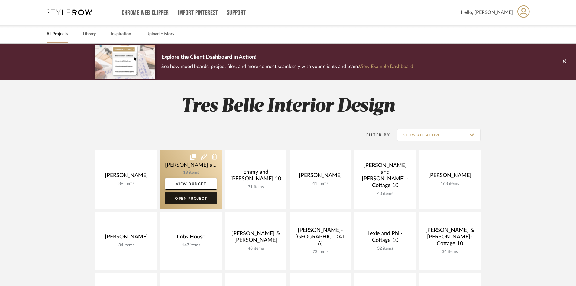
click at [194, 198] on link "Open Project" at bounding box center [191, 198] width 52 height 12
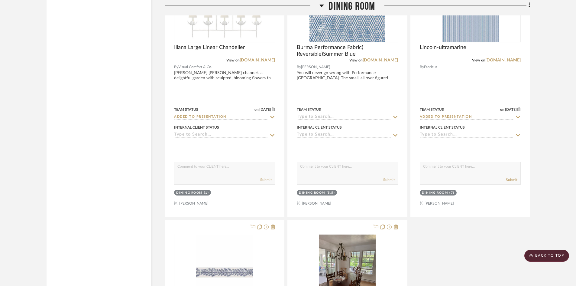
scroll to position [877, 0]
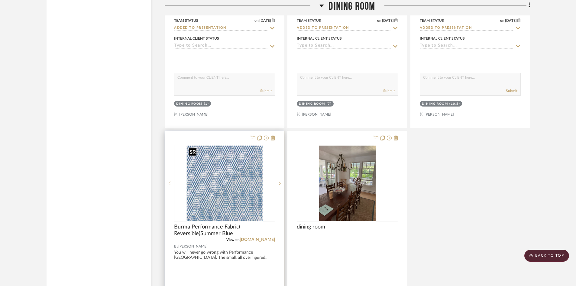
click at [224, 186] on img "0" at bounding box center [225, 183] width 76 height 76
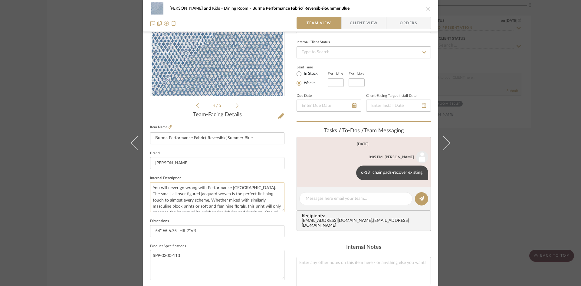
scroll to position [91, 0]
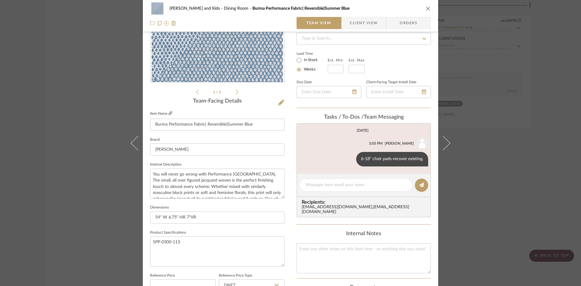
click at [169, 111] on icon at bounding box center [170, 113] width 4 height 4
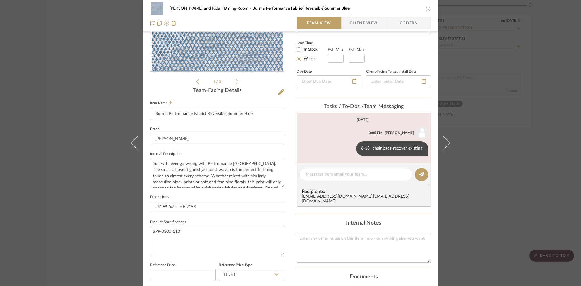
scroll to position [96, 0]
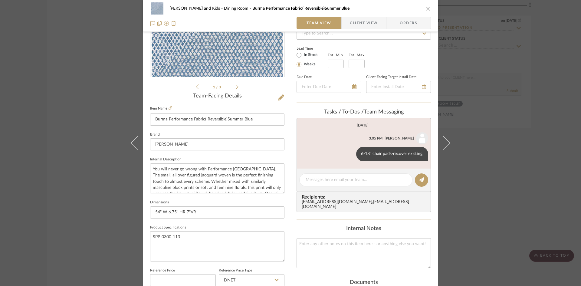
click at [426, 8] on icon "close" at bounding box center [427, 8] width 5 height 5
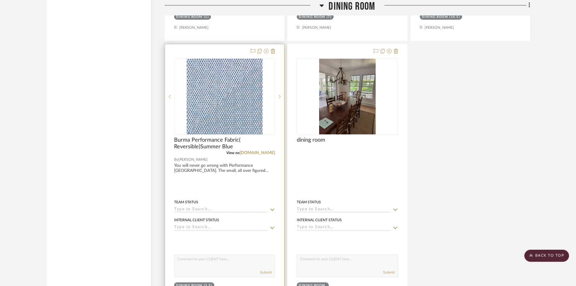
scroll to position [968, 0]
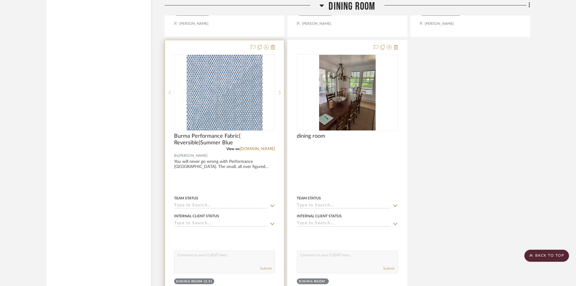
click at [209, 205] on input at bounding box center [221, 206] width 94 height 6
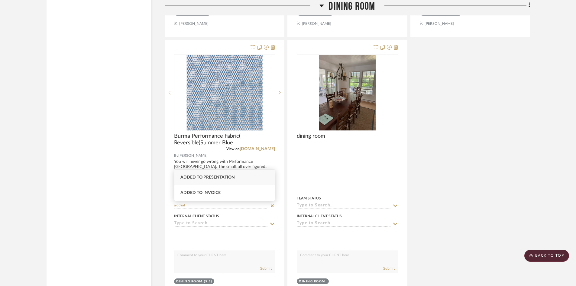
type input "added"
click at [212, 176] on span "Added to Presentation" at bounding box center [208, 177] width 54 height 4
type input "[DATE]"
type input "Added to Presentation"
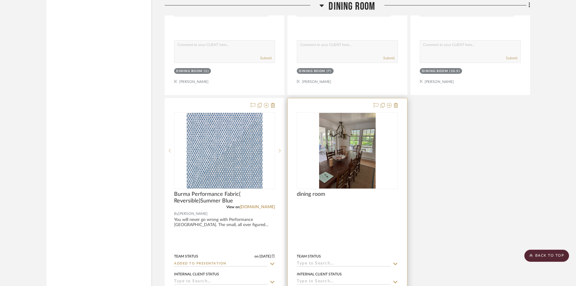
scroll to position [907, 0]
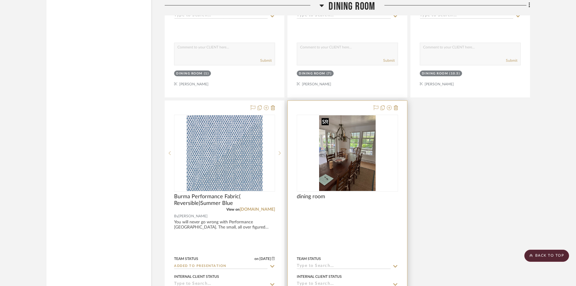
click at [357, 172] on img "0" at bounding box center [347, 153] width 57 height 76
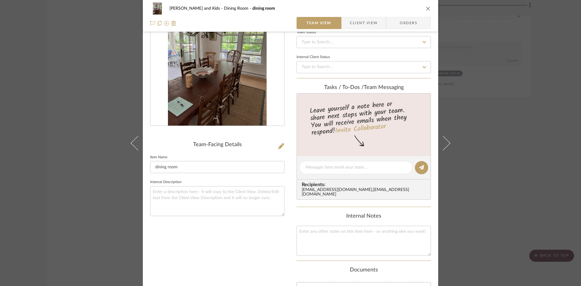
scroll to position [60, 0]
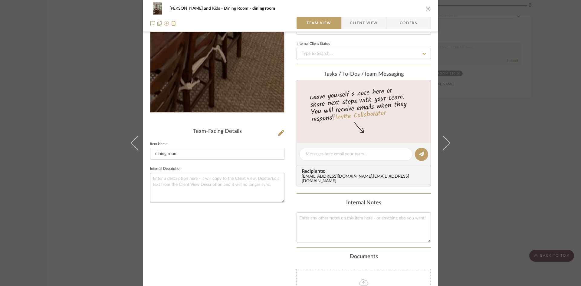
click at [228, 80] on img "0" at bounding box center [217, 46] width 99 height 131
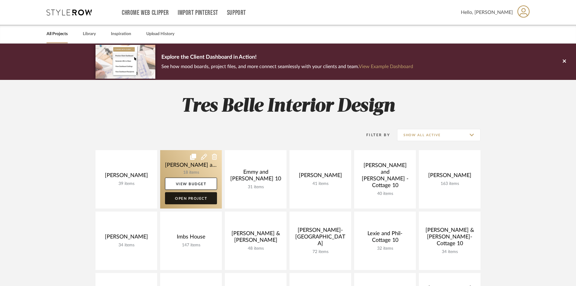
click at [181, 197] on link "Open Project" at bounding box center [191, 198] width 52 height 12
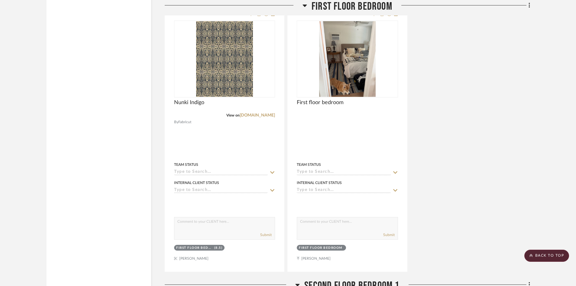
scroll to position [1603, 0]
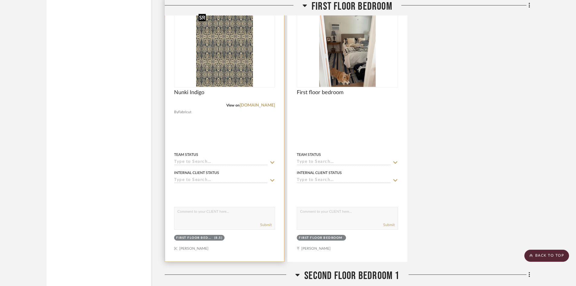
click at [226, 63] on img "0" at bounding box center [224, 49] width 57 height 76
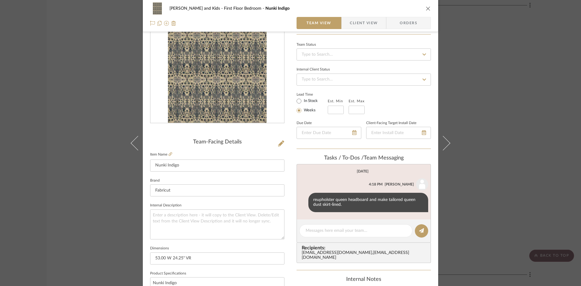
scroll to position [60, 0]
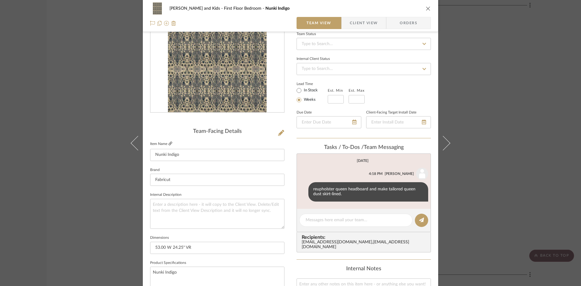
click at [169, 142] on icon at bounding box center [170, 144] width 4 height 4
click at [332, 220] on textarea at bounding box center [355, 220] width 100 height 6
type textarea "$798 retail"
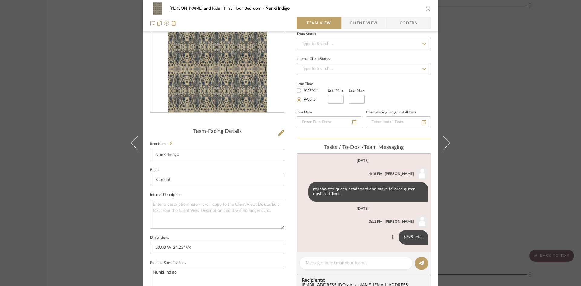
click at [392, 235] on icon at bounding box center [393, 236] width 2 height 5
click at [356, 229] on span "Edit Message" at bounding box center [362, 229] width 25 height 5
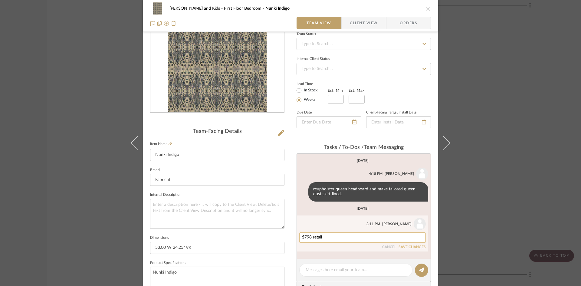
click at [309, 237] on textarea "$798 retail" at bounding box center [362, 237] width 121 height 5
type textarea "$79 retail"
click at [409, 246] on button "SAVE CHANGES" at bounding box center [411, 247] width 27 height 4
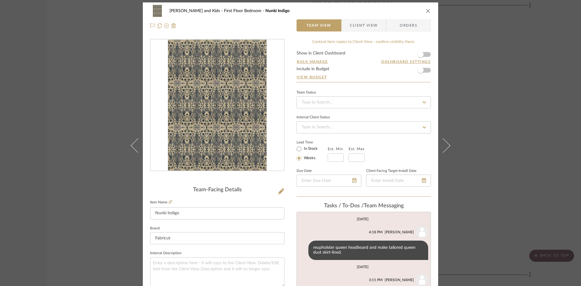
scroll to position [0, 0]
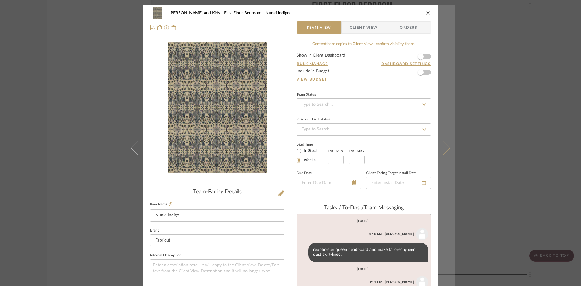
click at [445, 147] on icon at bounding box center [442, 147] width 15 height 15
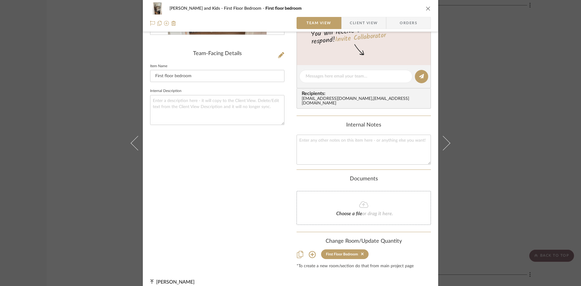
scroll to position [140, 0]
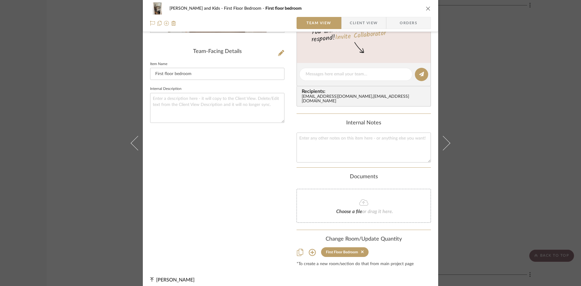
click at [425, 8] on icon "close" at bounding box center [427, 8] width 5 height 5
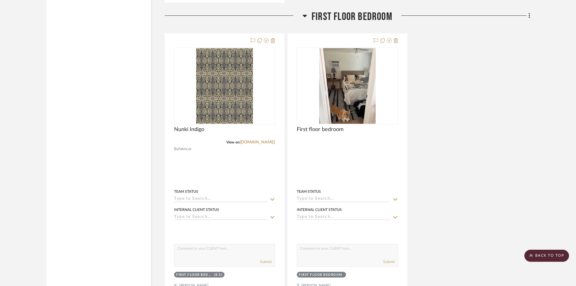
scroll to position [1572, 0]
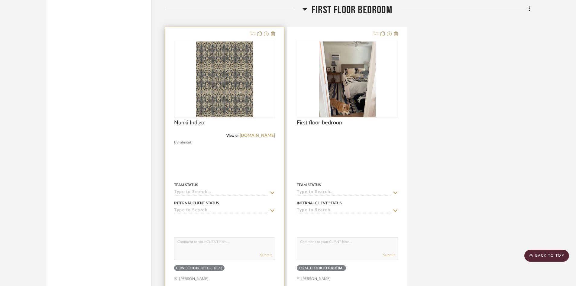
click at [218, 191] on input at bounding box center [221, 193] width 94 height 6
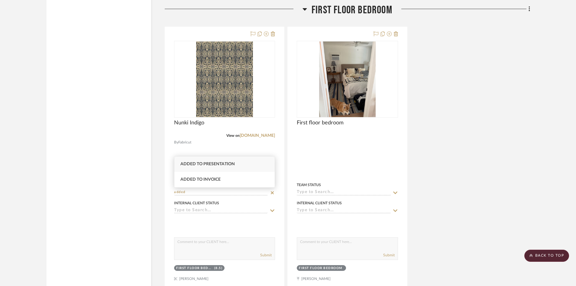
type input "added"
click at [212, 161] on div "Added to Presentation" at bounding box center [224, 163] width 100 height 15
type input "[DATE]"
type input "Added to Presentation"
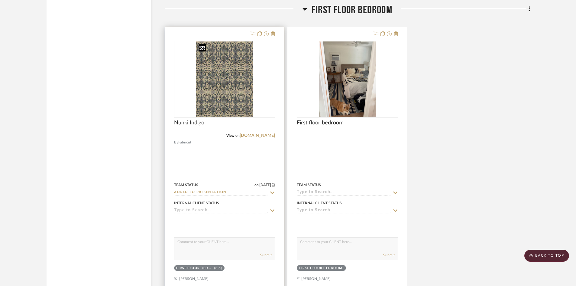
click at [220, 74] on img "0" at bounding box center [224, 79] width 57 height 76
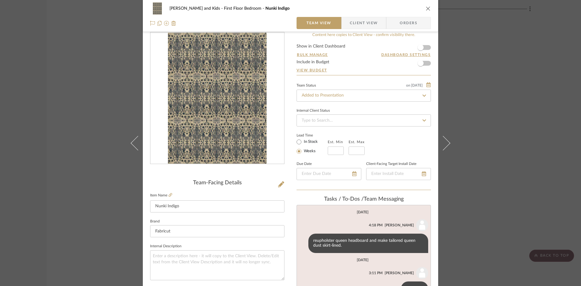
scroll to position [0, 0]
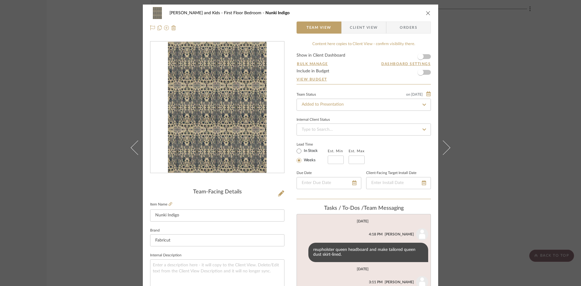
click at [428, 12] on icon "close" at bounding box center [427, 13] width 5 height 5
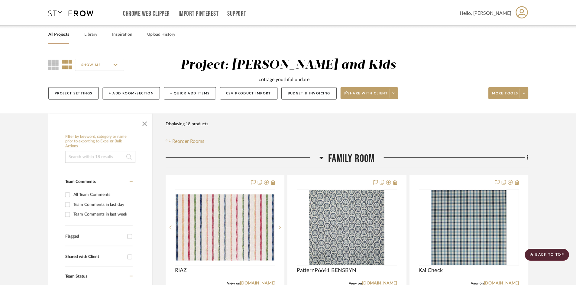
scroll to position [1572, 0]
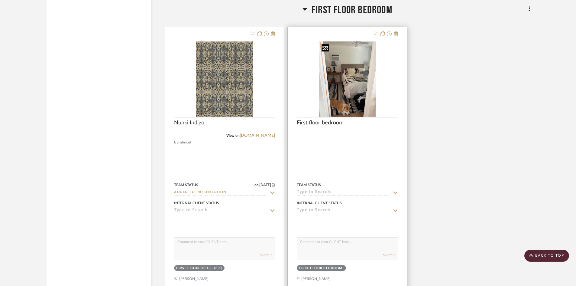
click at [344, 101] on img "0" at bounding box center [347, 79] width 57 height 76
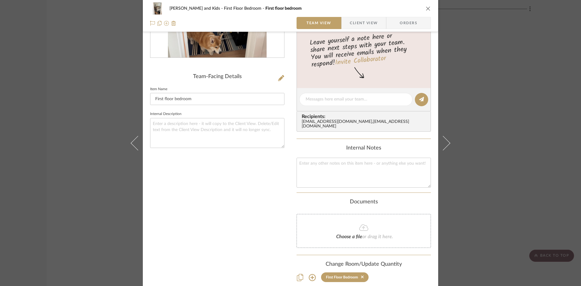
scroll to position [140, 0]
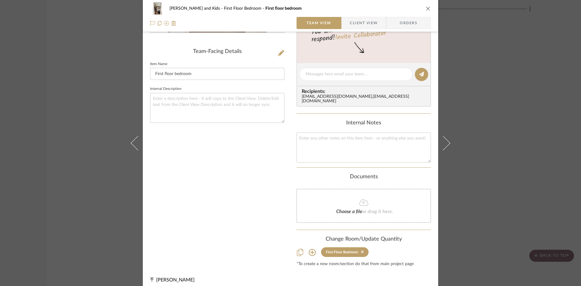
drag, startPoint x: 425, startPoint y: 8, endPoint x: 424, endPoint y: 13, distance: 4.3
click at [425, 8] on icon "close" at bounding box center [427, 8] width 5 height 5
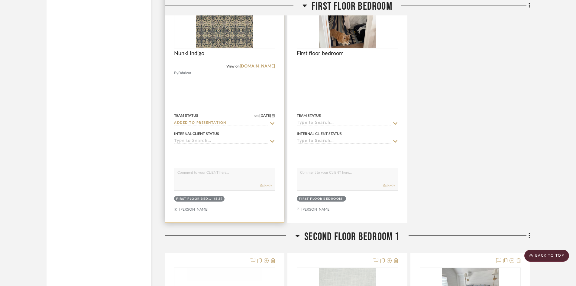
scroll to position [1633, 0]
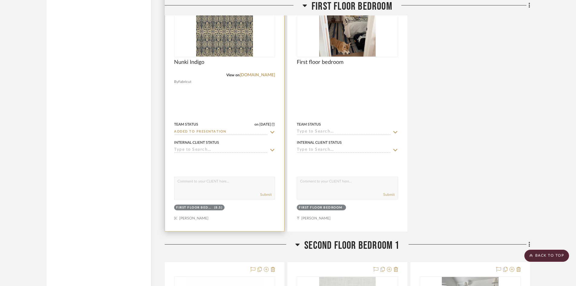
click at [218, 47] on img "0" at bounding box center [224, 19] width 57 height 76
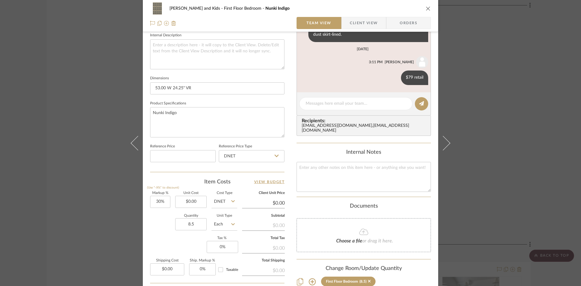
scroll to position [247, 0]
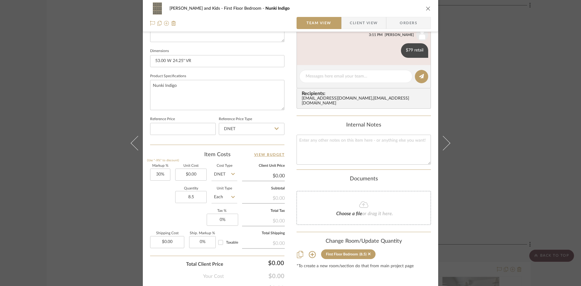
click at [350, 252] on div "First Floor Bedroom" at bounding box center [342, 254] width 32 height 4
click at [311, 251] on icon at bounding box center [311, 254] width 7 height 7
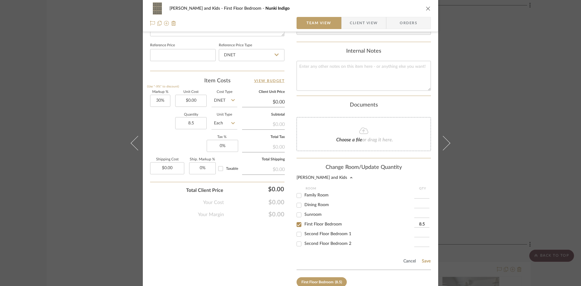
scroll to position [338, 0]
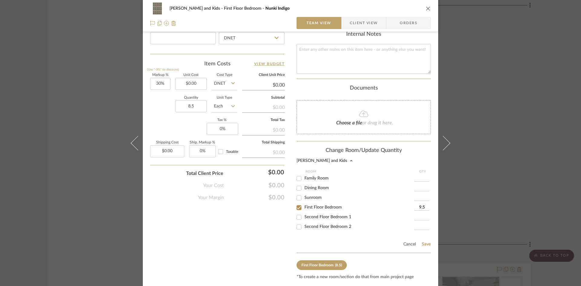
type input "9.5"
click at [425, 242] on button "Save" at bounding box center [425, 244] width 9 height 5
type input "9.5"
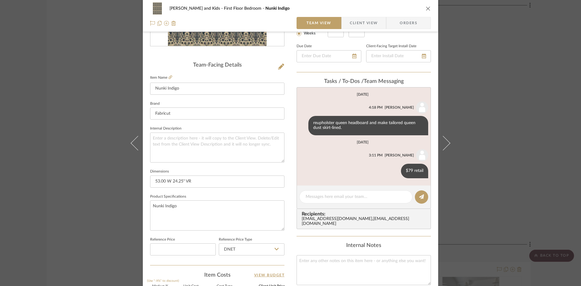
scroll to position [126, 0]
click at [427, 8] on icon "close" at bounding box center [427, 8] width 5 height 5
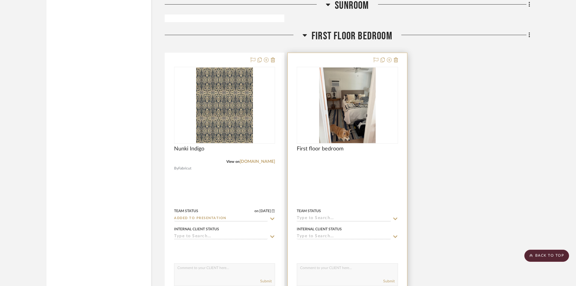
scroll to position [1542, 0]
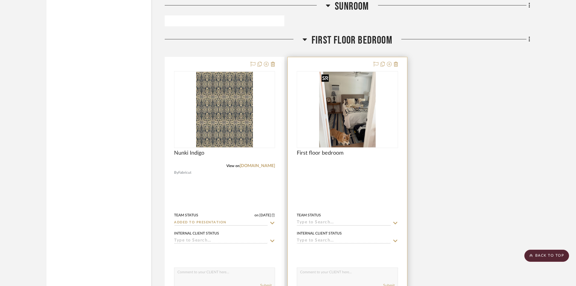
click at [354, 126] on img "0" at bounding box center [347, 110] width 57 height 76
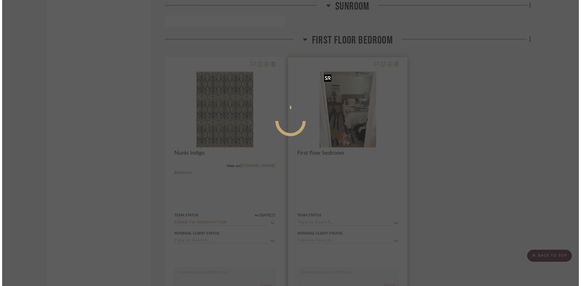
scroll to position [0, 0]
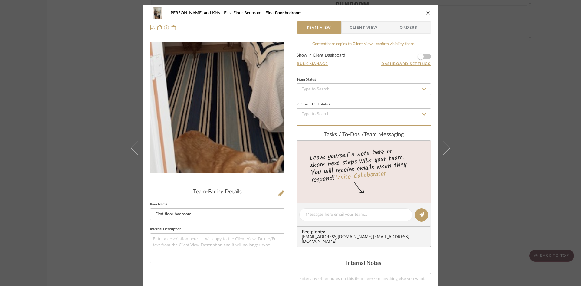
click at [199, 132] on img "0" at bounding box center [217, 107] width 99 height 131
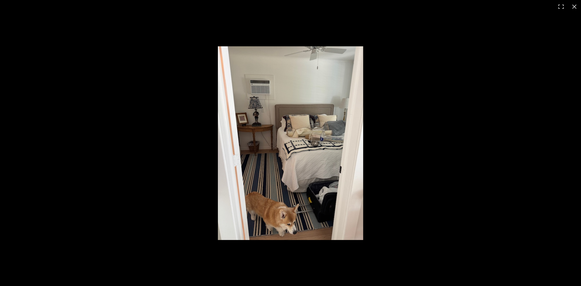
click at [287, 117] on img at bounding box center [290, 143] width 145 height 194
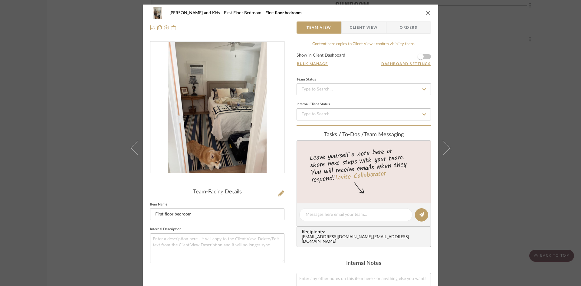
click at [426, 10] on div "[PERSON_NAME] and Kids First Floor Bedroom First floor bedroom" at bounding box center [290, 13] width 281 height 12
click at [427, 12] on icon "close" at bounding box center [427, 13] width 5 height 5
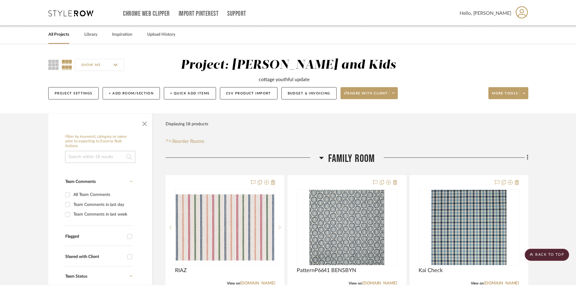
scroll to position [1542, 0]
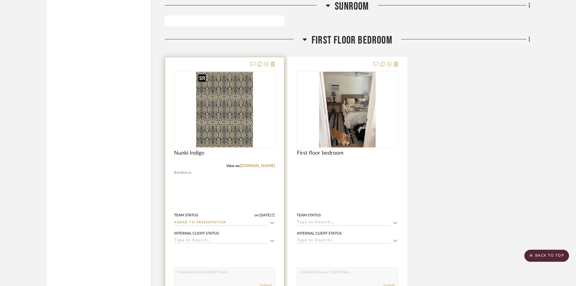
click at [240, 120] on img "0" at bounding box center [224, 110] width 57 height 76
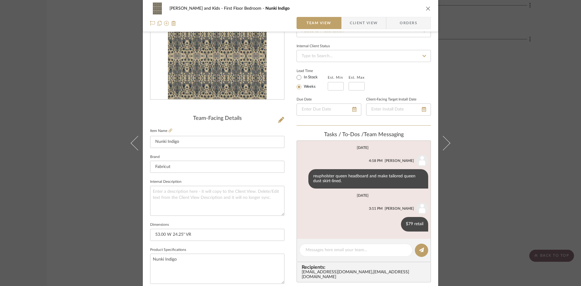
scroll to position [91, 0]
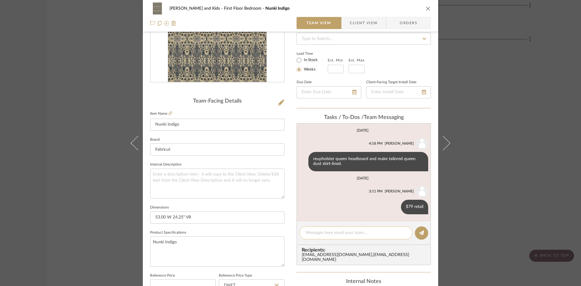
click at [324, 232] on textarea at bounding box center [355, 233] width 100 height 6
type textarea "650 net is my estimate"
click at [422, 234] on button at bounding box center [421, 232] width 13 height 13
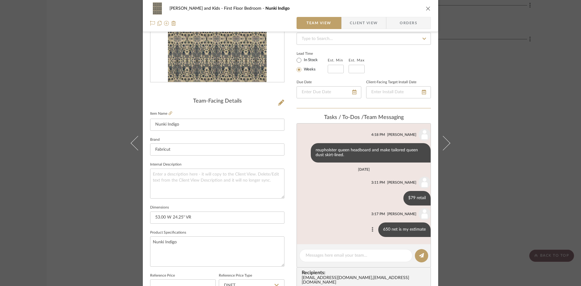
click at [371, 229] on icon at bounding box center [372, 229] width 2 height 5
click at [341, 222] on span "Edit Message" at bounding box center [339, 222] width 25 height 5
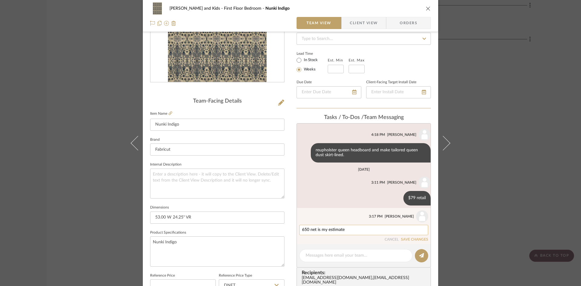
click at [349, 230] on textarea "650 net is my estimate" at bounding box center [363, 229] width 123 height 5
type textarea "650 net is my estimate for queen hdbd"
click at [404, 238] on button "SAVE CHANGES" at bounding box center [414, 239] width 27 height 4
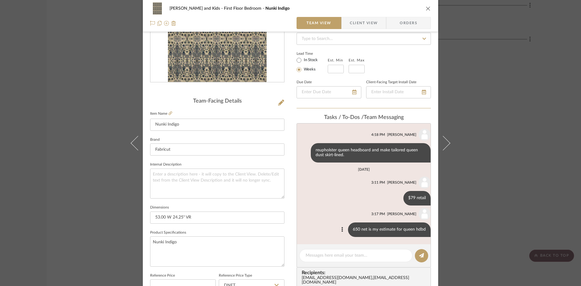
click at [428, 7] on icon "close" at bounding box center [427, 8] width 5 height 5
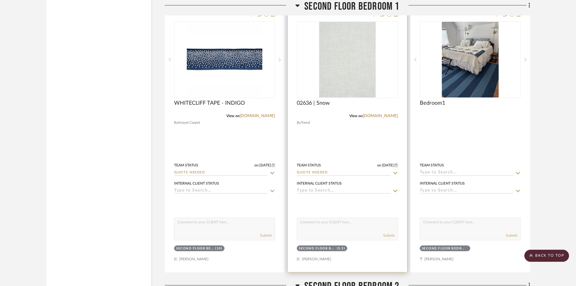
scroll to position [1875, 0]
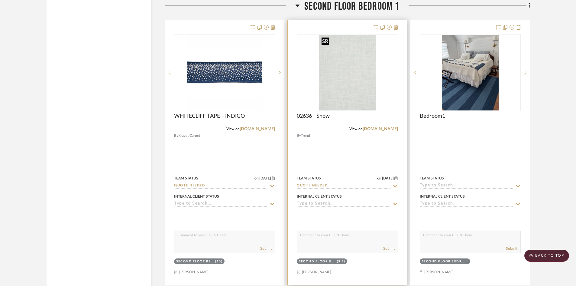
click at [346, 93] on img "0" at bounding box center [347, 73] width 57 height 76
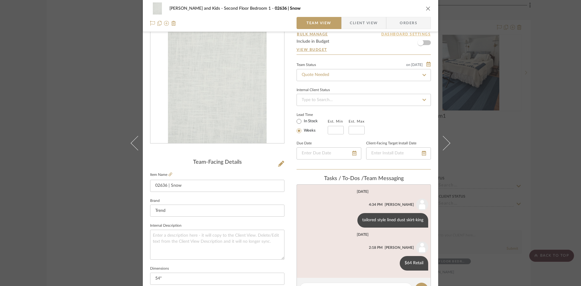
scroll to position [0, 0]
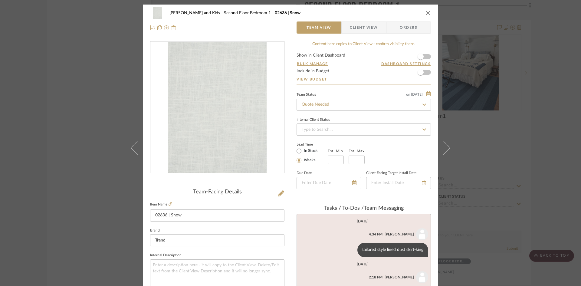
click at [425, 12] on icon "close" at bounding box center [427, 13] width 5 height 5
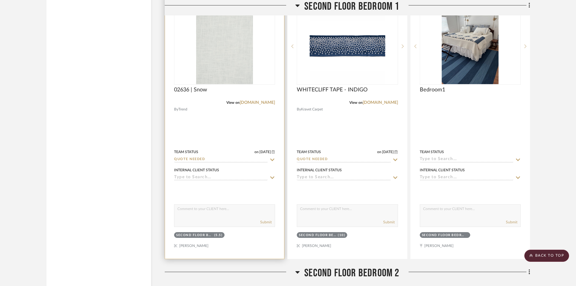
scroll to position [1845, 0]
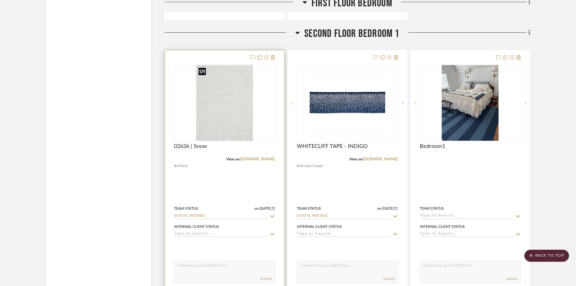
click at [224, 101] on img "0" at bounding box center [224, 103] width 57 height 76
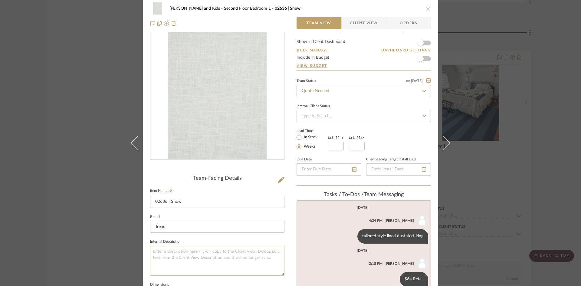
scroll to position [0, 0]
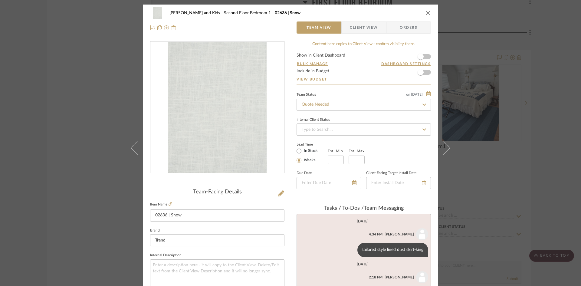
click at [427, 10] on button "close" at bounding box center [427, 12] width 5 height 5
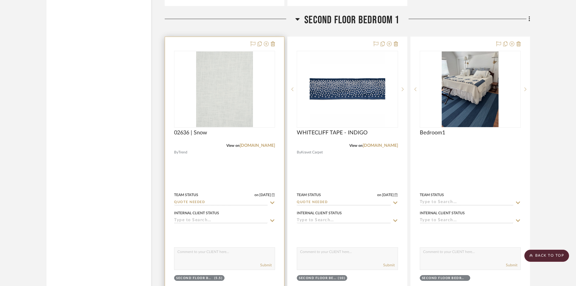
scroll to position [1845, 0]
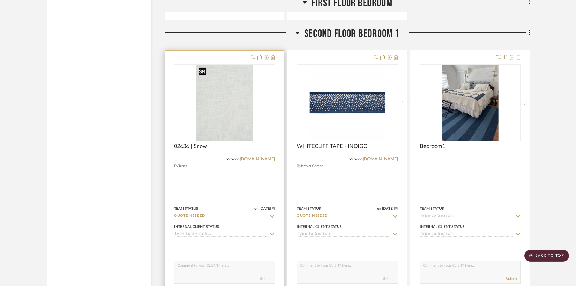
click at [234, 105] on img "0" at bounding box center [224, 103] width 57 height 76
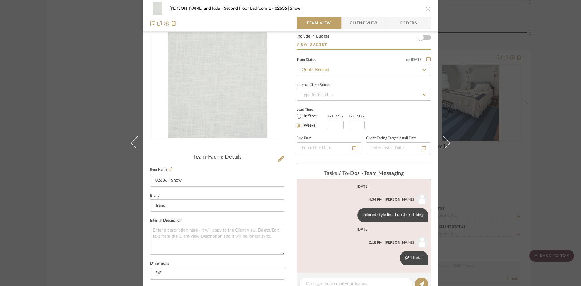
scroll to position [0, 0]
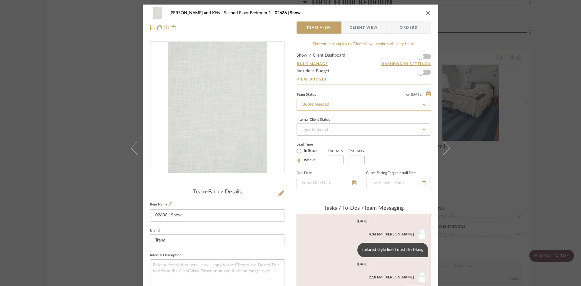
click at [368, 105] on input "Quote Needed" at bounding box center [363, 105] width 134 height 12
type input "added"
click at [358, 118] on div "Added to Presentation" at bounding box center [362, 120] width 134 height 15
type input "[DATE]"
type input "Added to Presentation"
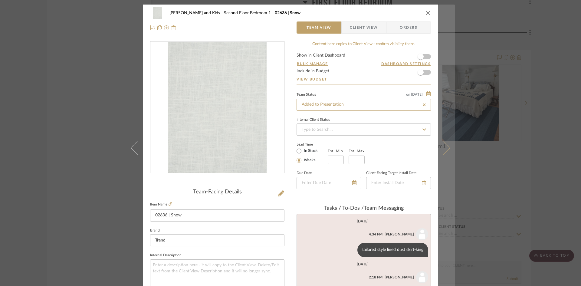
type input "[DATE]"
type input "Added to Presentation"
click at [440, 149] on icon at bounding box center [442, 147] width 15 height 15
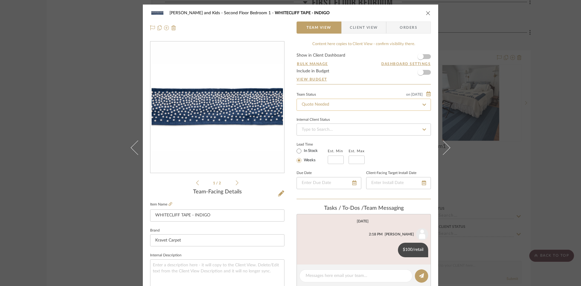
click at [360, 103] on input "Quote Needed" at bounding box center [363, 105] width 134 height 12
type input "added"
click at [348, 121] on div "Added to Presentation" at bounding box center [362, 120] width 134 height 15
type input "[DATE]"
type input "Added to Presentation"
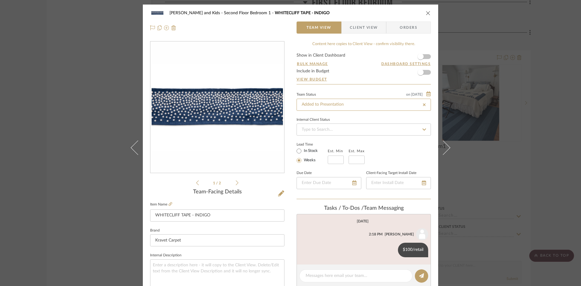
type input "[DATE]"
type input "Added to Presentation"
click at [426, 13] on icon "close" at bounding box center [427, 13] width 5 height 5
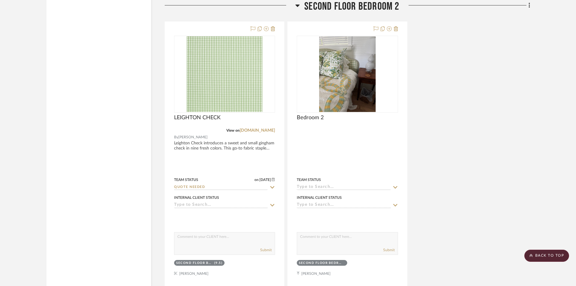
scroll to position [2177, 0]
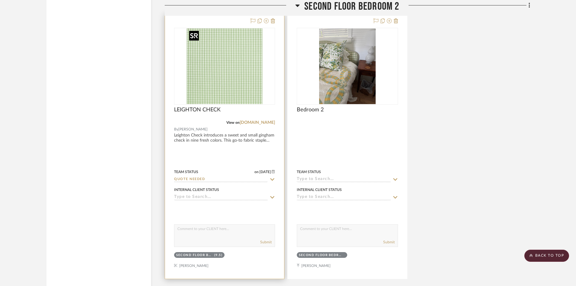
click at [241, 76] on img "0" at bounding box center [225, 66] width 76 height 76
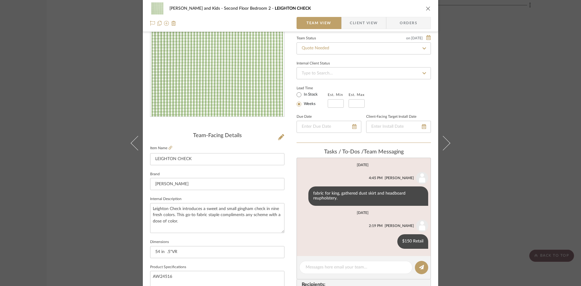
scroll to position [0, 0]
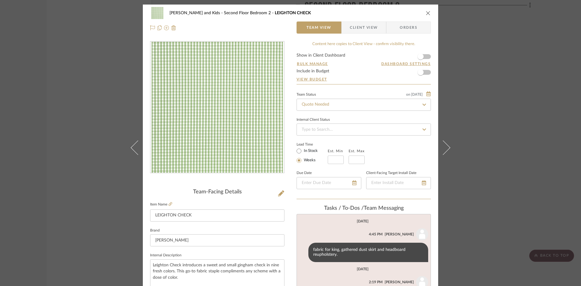
click at [426, 12] on icon "close" at bounding box center [427, 13] width 5 height 5
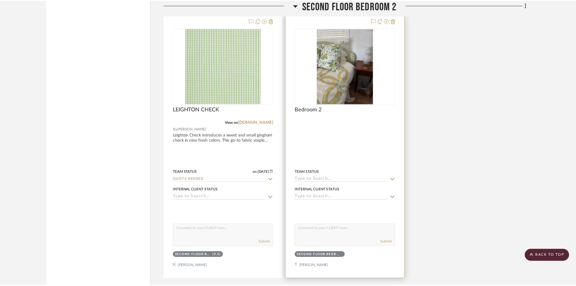
scroll to position [2177, 0]
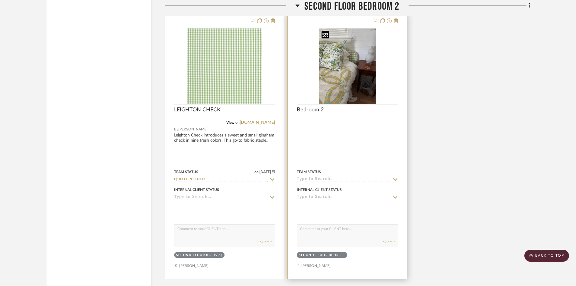
click at [348, 86] on img "0" at bounding box center [347, 66] width 57 height 76
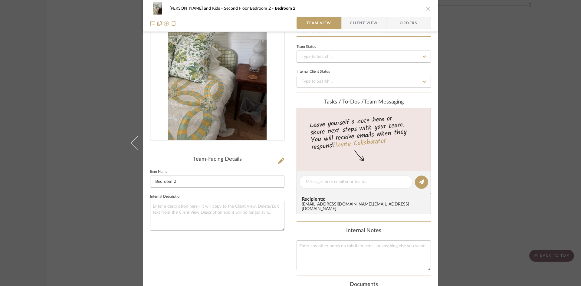
scroll to position [0, 0]
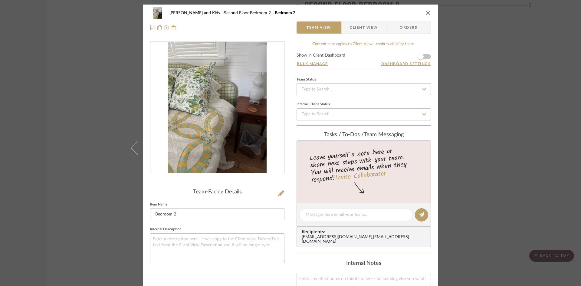
click at [425, 11] on icon "close" at bounding box center [427, 13] width 5 height 5
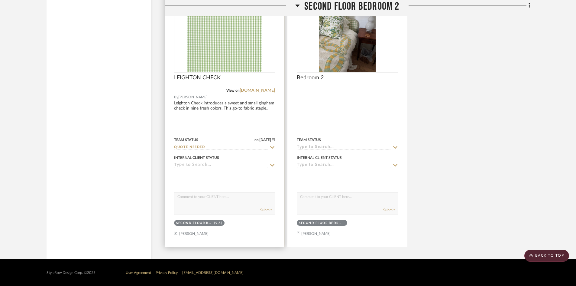
scroll to position [2210, 0]
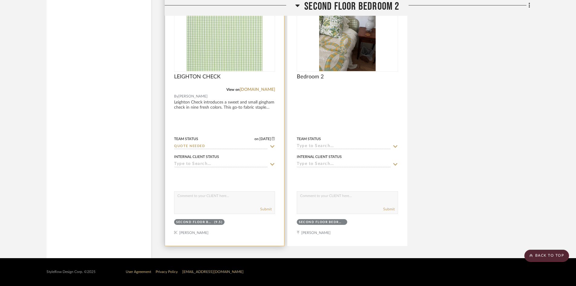
click at [230, 145] on input "Quote Needed" at bounding box center [221, 147] width 94 height 6
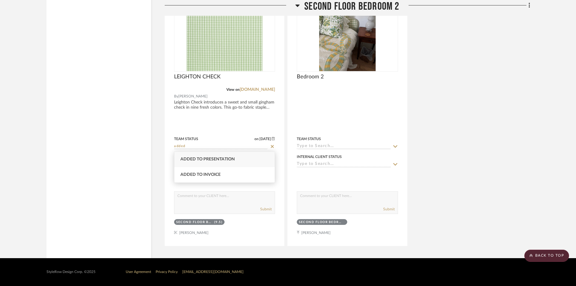
type input "added"
click at [222, 156] on div "Added to Presentation" at bounding box center [224, 158] width 100 height 15
type input "[DATE]"
type input "Added to Presentation"
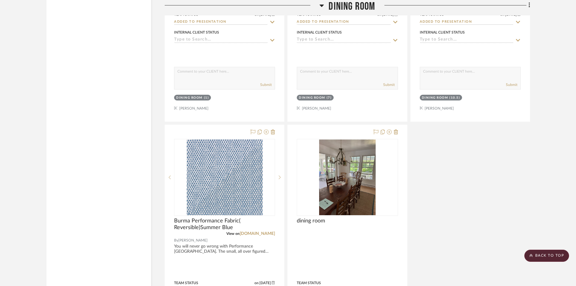
scroll to position [877, 0]
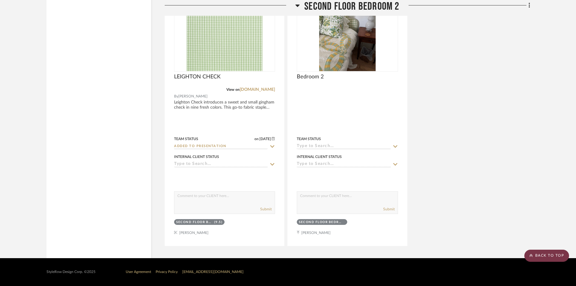
click at [551, 254] on scroll-to-top-button "BACK TO TOP" at bounding box center [547, 255] width 45 height 12
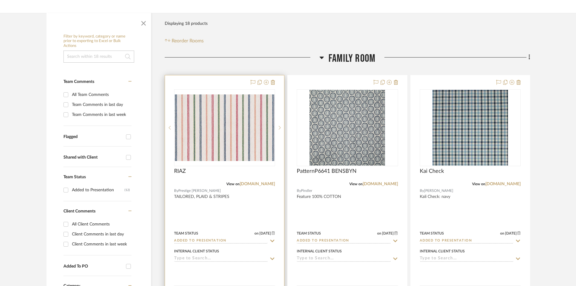
scroll to position [121, 0]
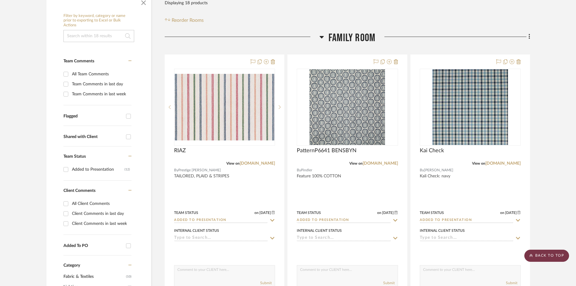
click at [543, 255] on scroll-to-top-button "BACK TO TOP" at bounding box center [547, 255] width 45 height 12
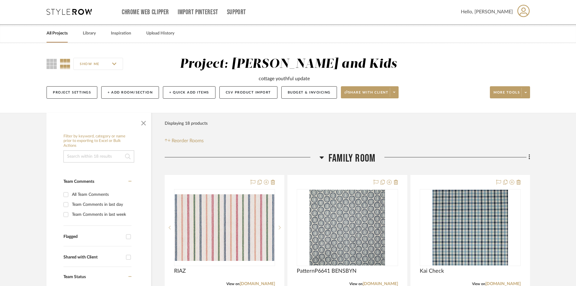
scroll to position [0, 0]
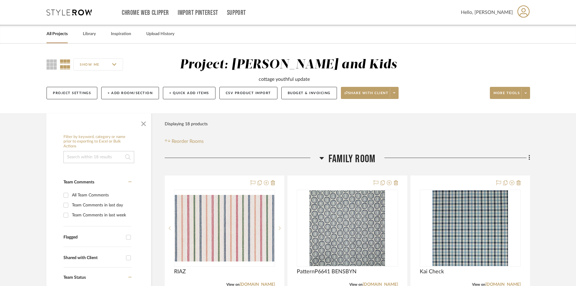
click at [63, 32] on link "All Projects" at bounding box center [57, 34] width 21 height 8
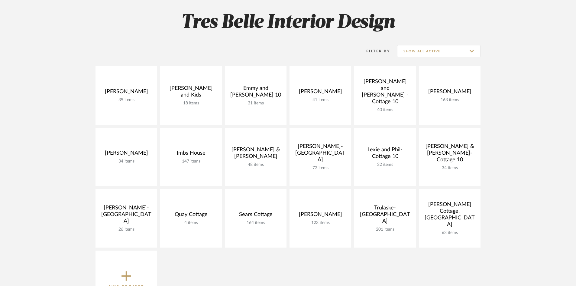
scroll to position [91, 0]
